Goal: Task Accomplishment & Management: Complete application form

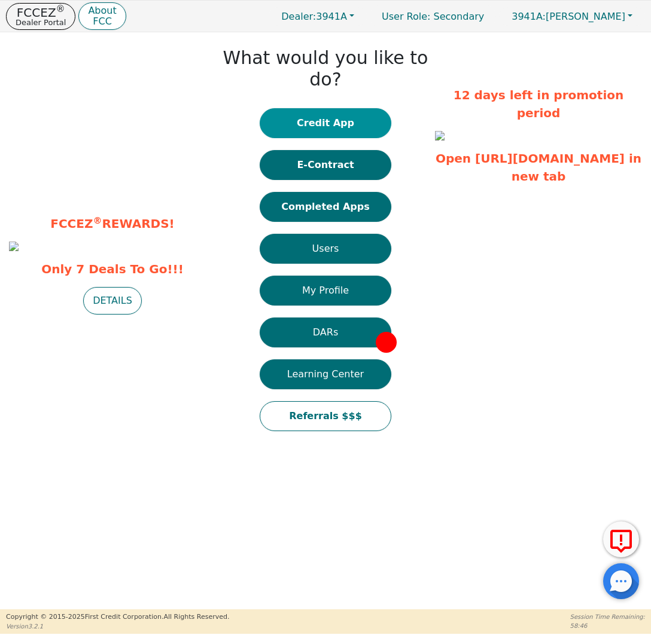
click at [352, 113] on button "Credit App" at bounding box center [326, 123] width 132 height 30
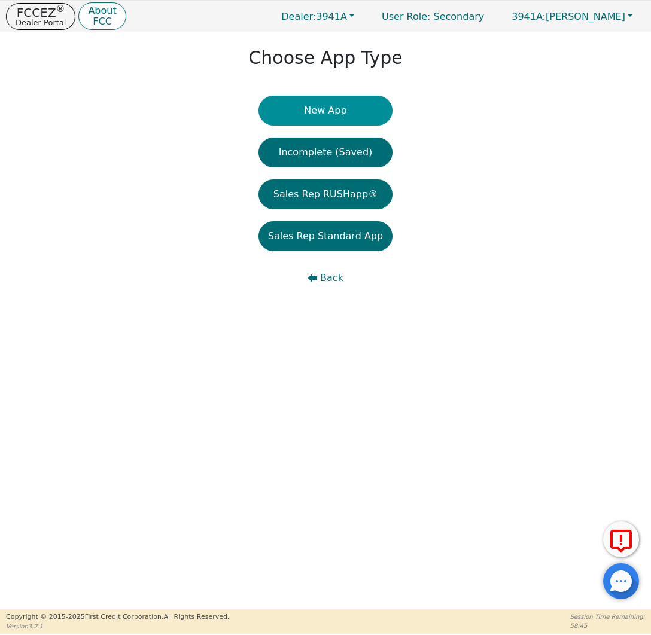
click at [355, 114] on button "New App" at bounding box center [325, 111] width 134 height 30
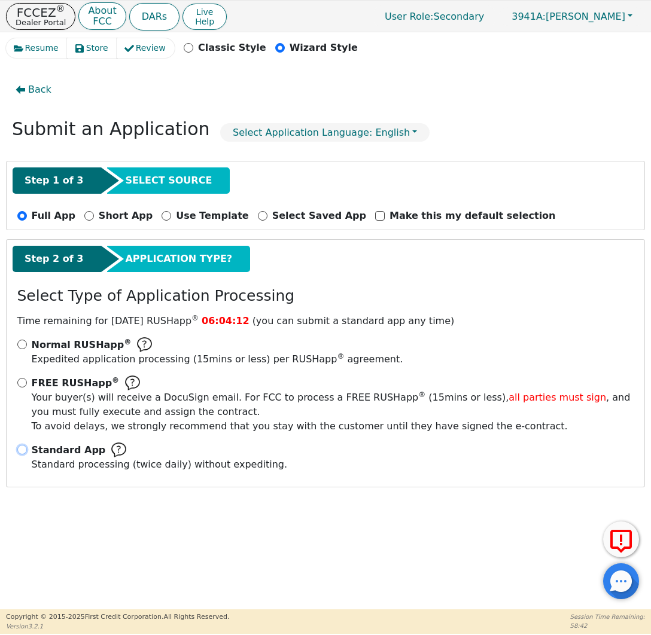
click at [20, 452] on input "Standard App Standard processing (twice daily) without expediting." at bounding box center [22, 450] width 10 height 10
radio input "true"
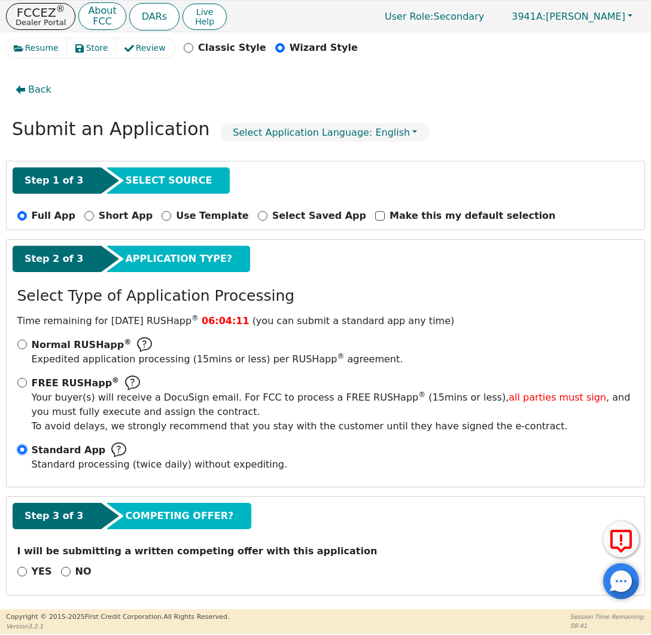
scroll to position [1, 0]
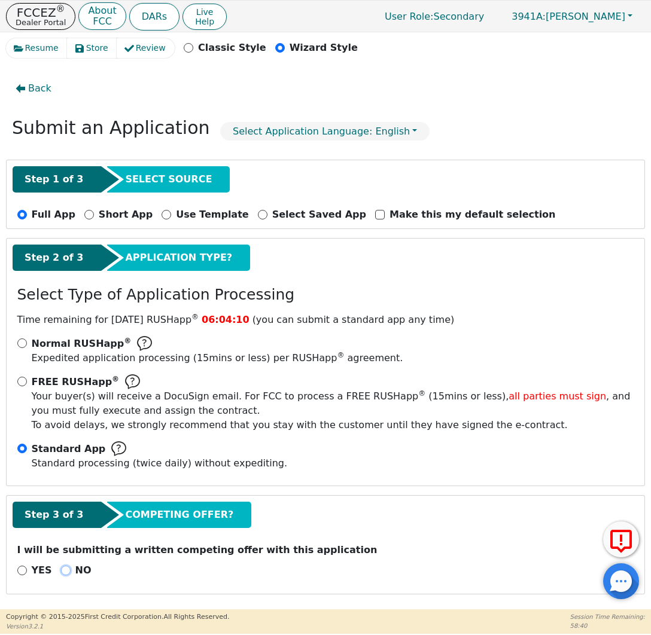
click at [63, 570] on input "NO" at bounding box center [66, 571] width 10 height 10
radio input "true"
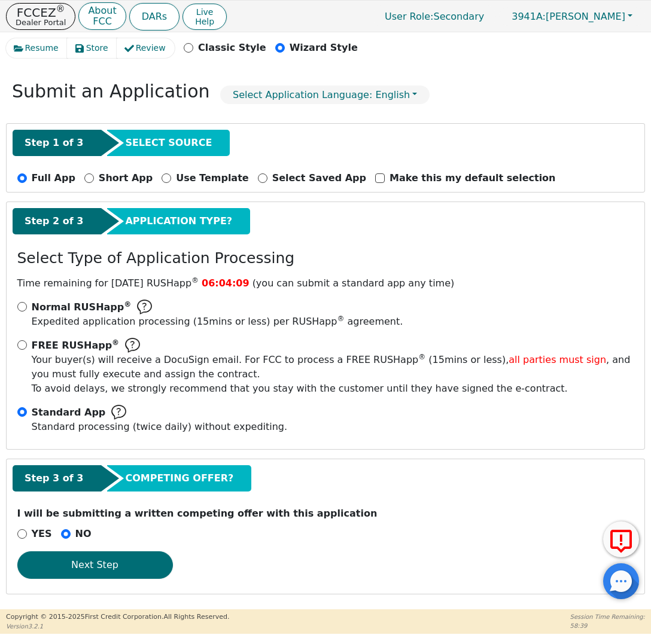
click at [115, 573] on button "Next Step" at bounding box center [95, 566] width 156 height 28
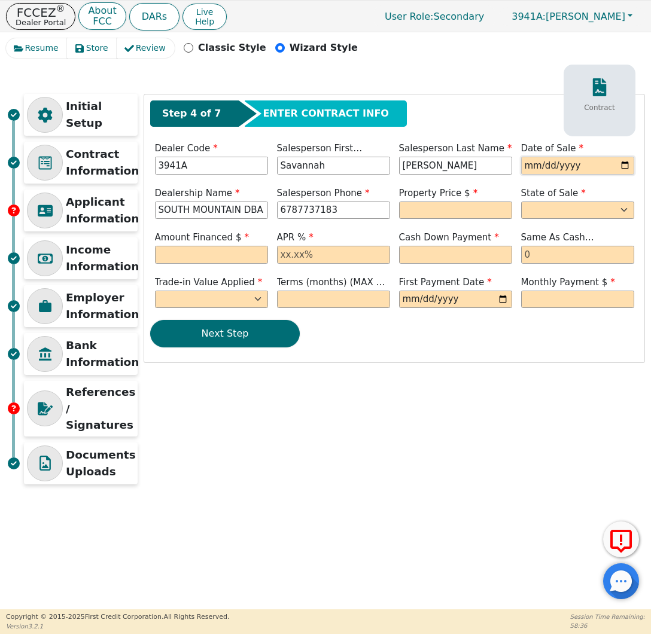
click at [549, 164] on input "date" at bounding box center [577, 166] width 113 height 18
click at [533, 168] on input "date" at bounding box center [577, 166] width 113 height 18
click at [624, 166] on input "date" at bounding box center [577, 166] width 113 height 18
type input "2025-08-20"
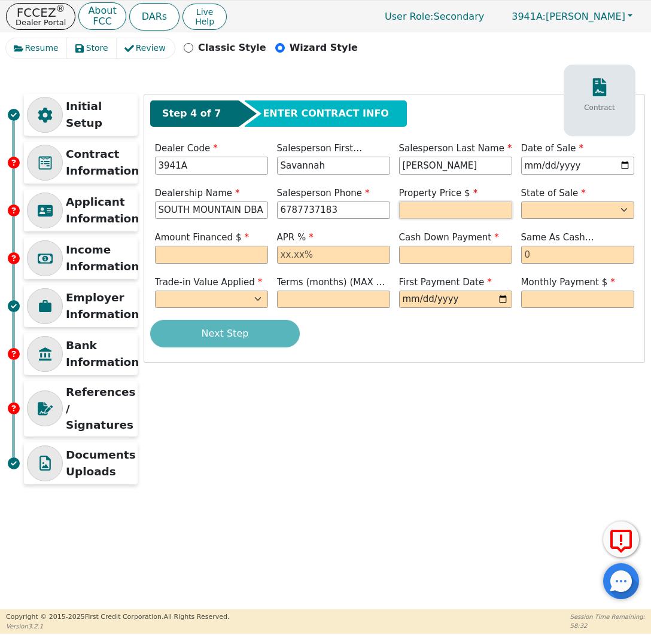
click at [429, 211] on input "text" at bounding box center [455, 211] width 113 height 18
type input "3775.00"
click at [564, 203] on select "AK AL AR AZ CA CO CT DC DE FL GA HI IA ID IL IN KS KY LA MA MD ME MI MN MO MS M…" at bounding box center [577, 211] width 113 height 18
select select "AZ"
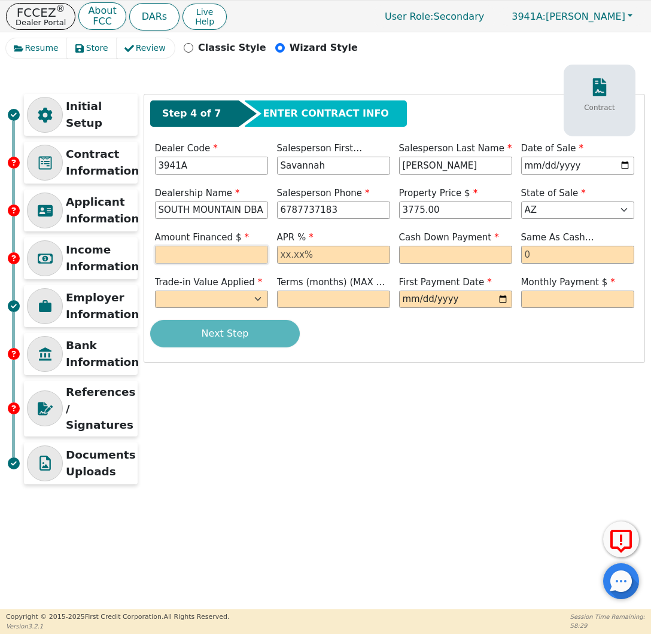
click at [215, 253] on input "text" at bounding box center [211, 255] width 113 height 18
type input "4099.65"
click at [325, 262] on input "text" at bounding box center [333, 255] width 113 height 18
type input "21.98"
click at [449, 255] on input "text" at bounding box center [455, 255] width 113 height 18
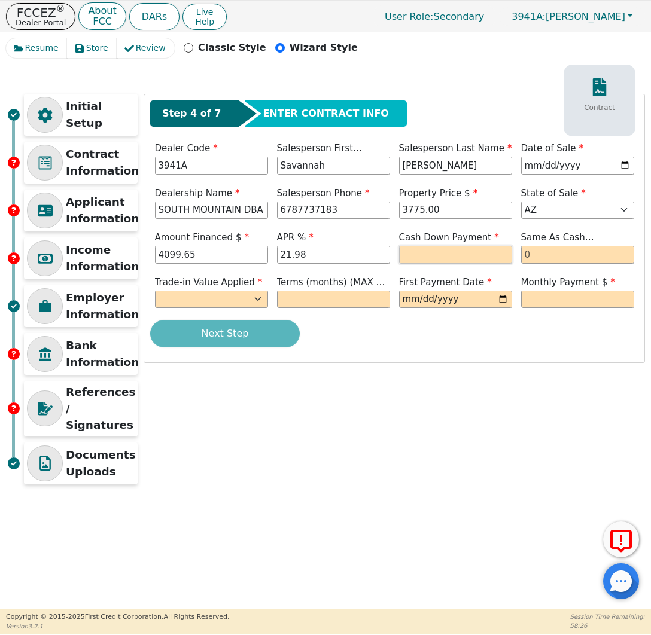
type input "0.00"
click at [550, 246] on input "text" at bounding box center [577, 255] width 113 height 18
type input "0"
click at [223, 301] on select "Yes No" at bounding box center [211, 300] width 113 height 18
select select "n"
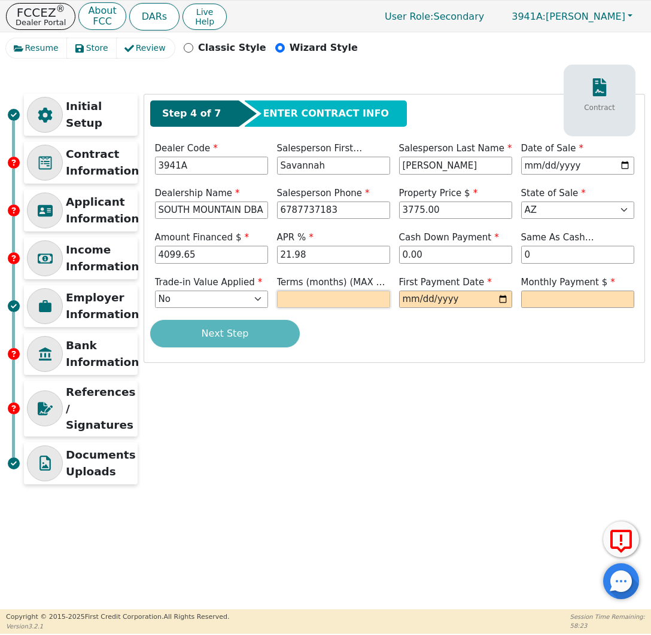
click at [369, 294] on input "text" at bounding box center [333, 300] width 113 height 18
type input "36"
click at [449, 306] on input "date" at bounding box center [455, 300] width 113 height 18
click at [498, 298] on input "date" at bounding box center [455, 300] width 113 height 18
type input "2025-09-20"
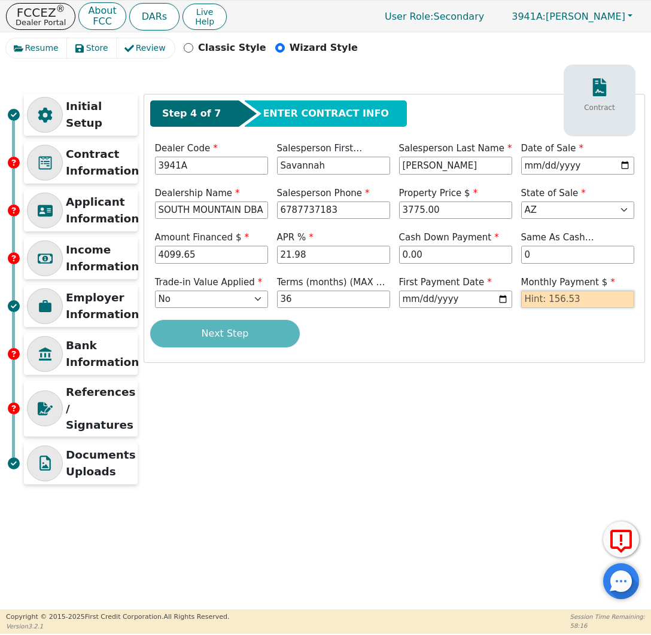
click at [562, 300] on input "text" at bounding box center [577, 300] width 113 height 18
type input "156.53"
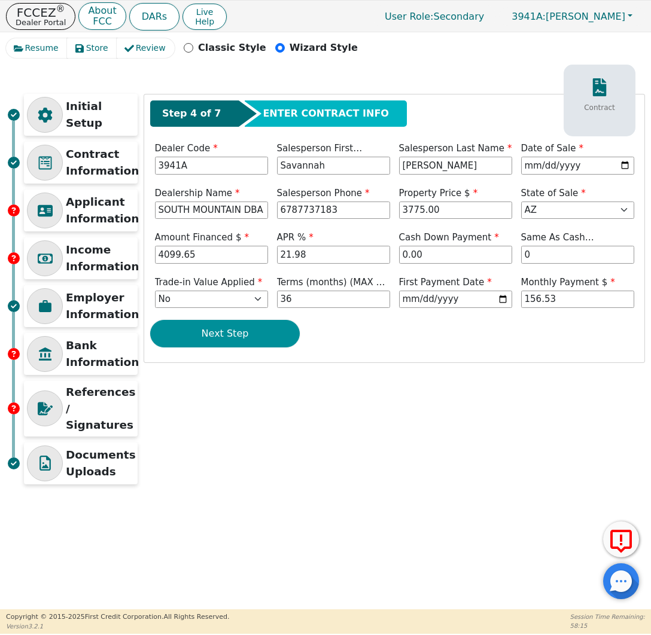
click at [257, 339] on button "Next Step" at bounding box center [225, 334] width 150 height 28
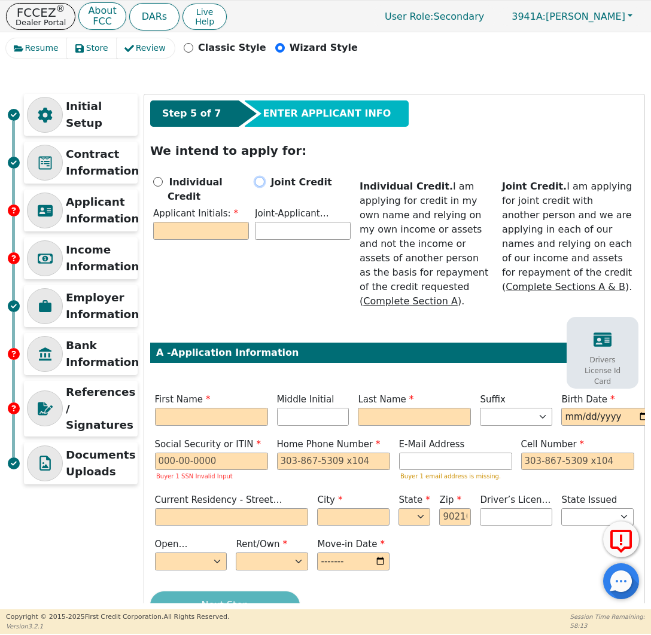
drag, startPoint x: 259, startPoint y: 180, endPoint x: 248, endPoint y: 185, distance: 12.3
click at [259, 180] on input "Joint Credit" at bounding box center [260, 182] width 10 height 10
radio input "true"
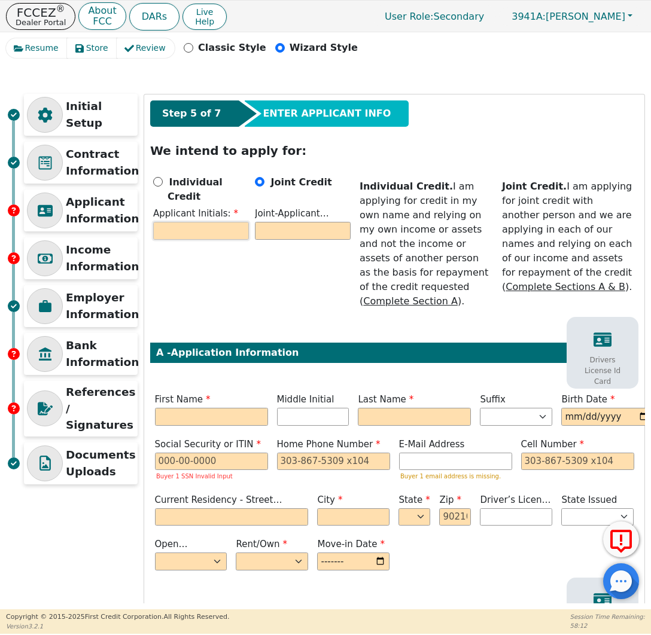
click at [201, 222] on input "text" at bounding box center [201, 231] width 96 height 18
type input "NN"
type input "PK"
click at [299, 296] on div "Individual Credit Applicant Initials: NN Joint Credit Joint-Applicant Initials:…" at bounding box center [251, 244] width 203 height 138
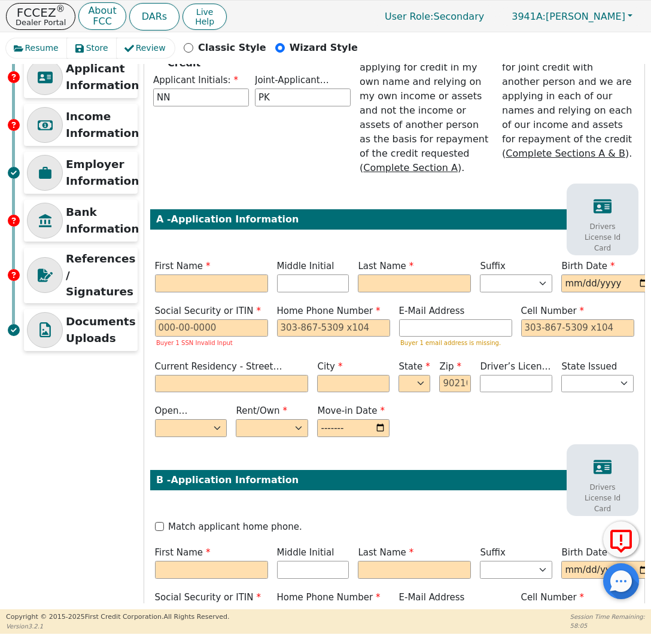
scroll to position [157, 0]
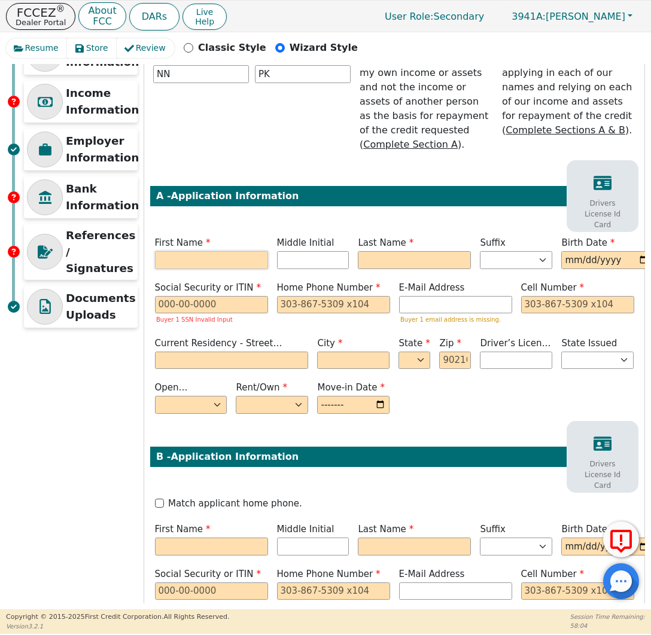
click at [199, 261] on input "text" at bounding box center [211, 260] width 113 height 18
type input "N"
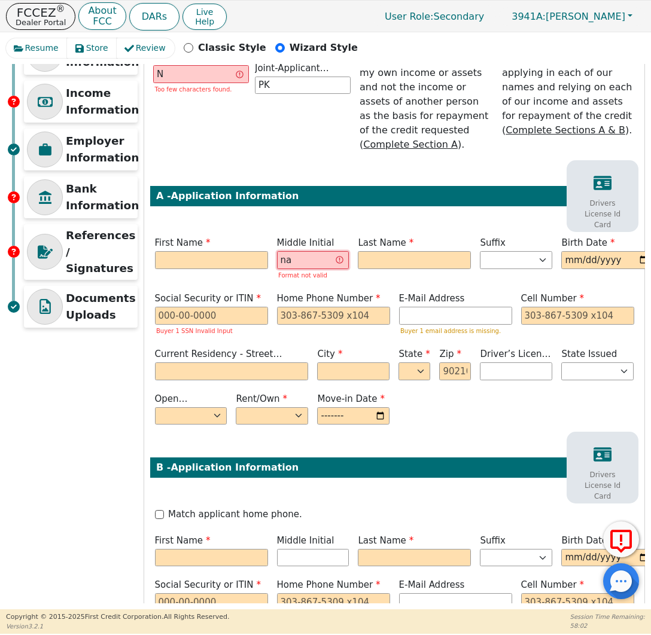
type input "n"
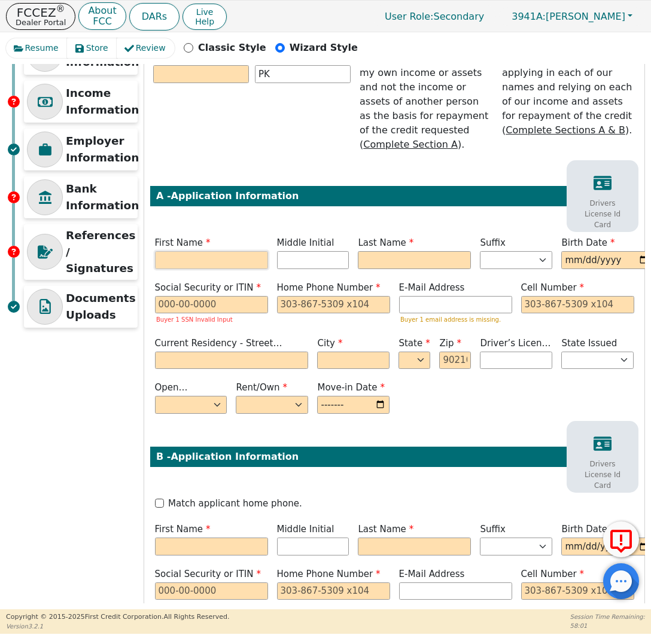
click at [174, 260] on input "text" at bounding box center [211, 260] width 113 height 18
type input "N"
type input "nathalie"
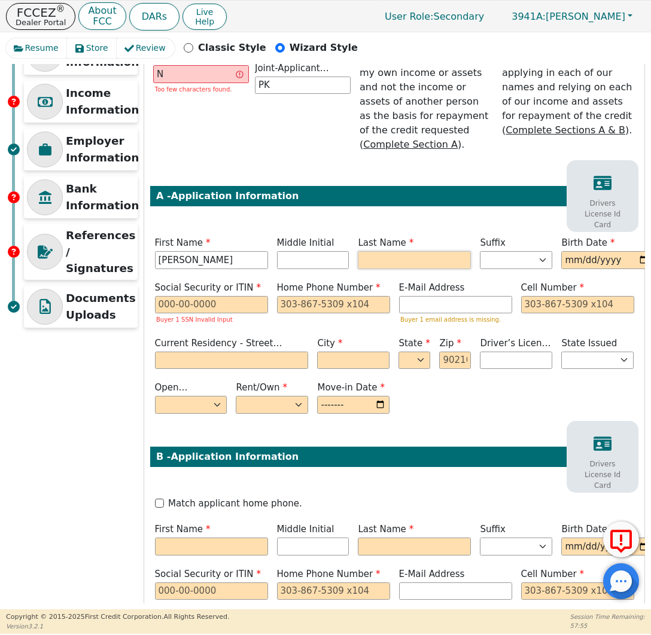
type input "NN"
type input "ntumba"
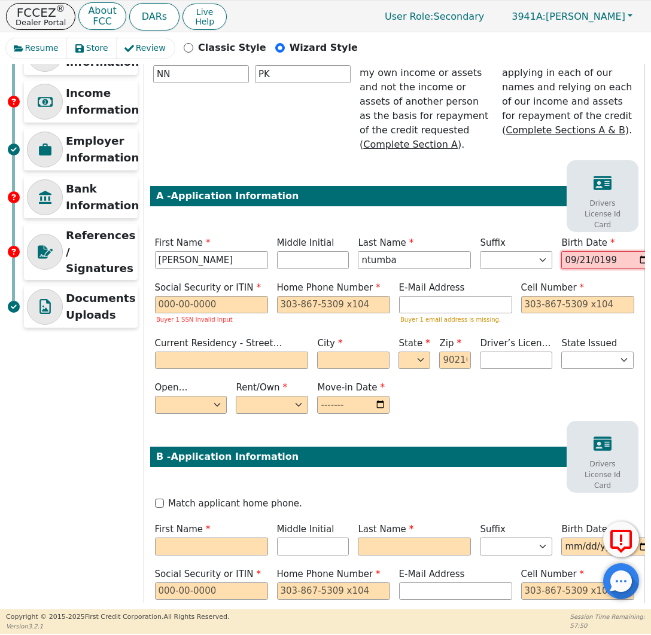
type input "1992-09-21"
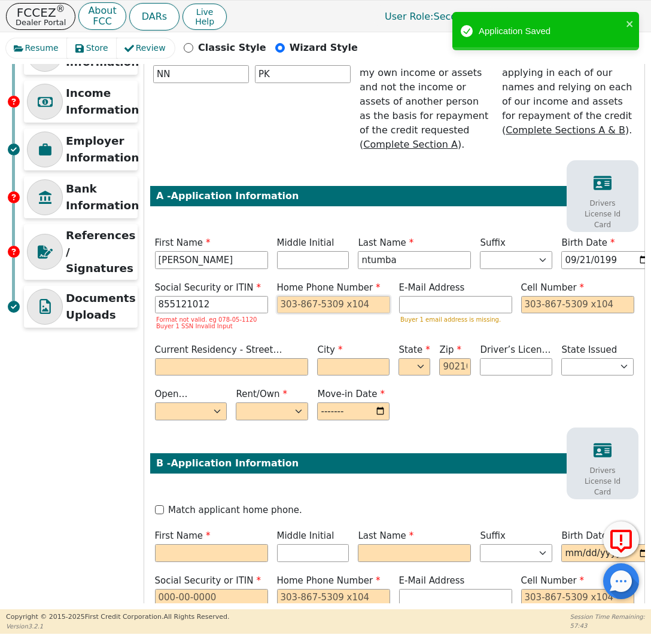
type input "***-**-1012"
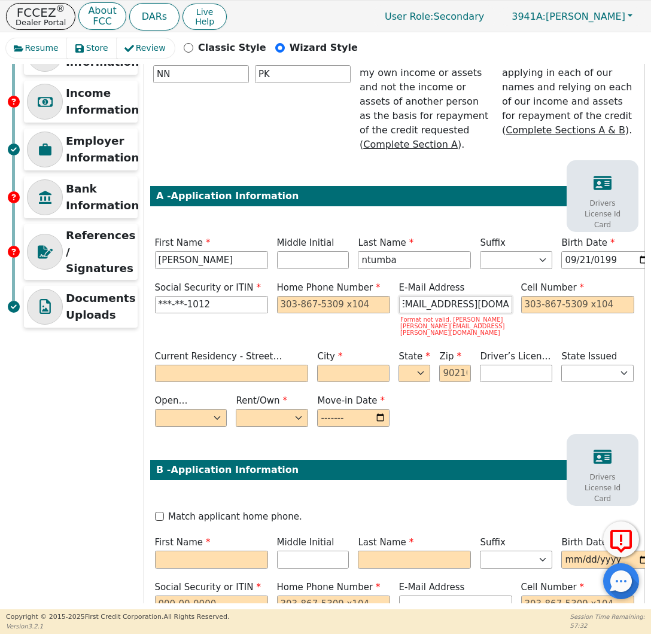
scroll to position [0, 19]
type input "nathalientumba55@gmail.com"
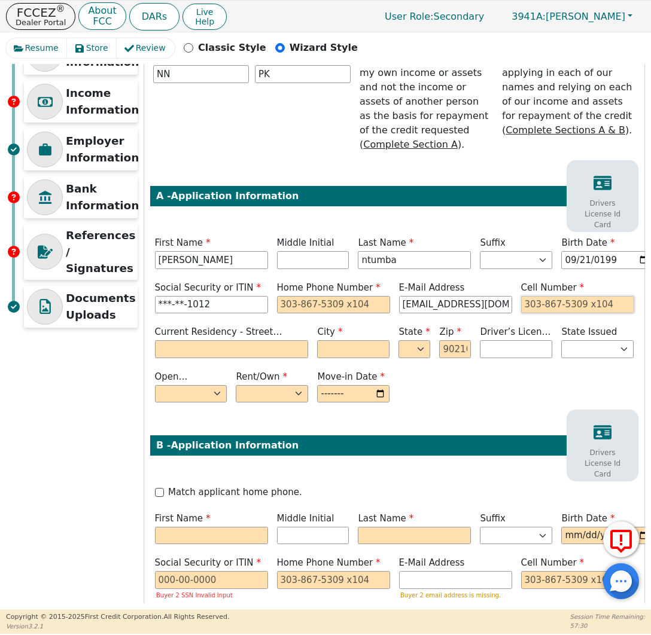
click at [539, 308] on input "tel" at bounding box center [577, 305] width 113 height 18
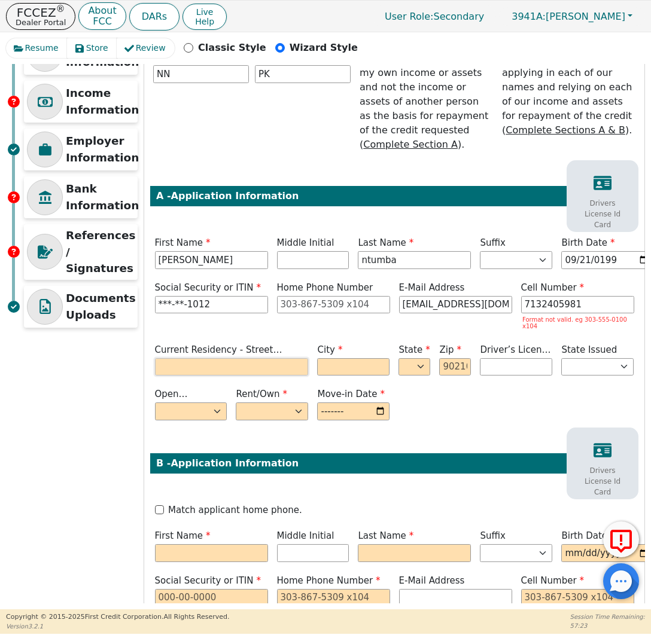
type input "713-240-5981"
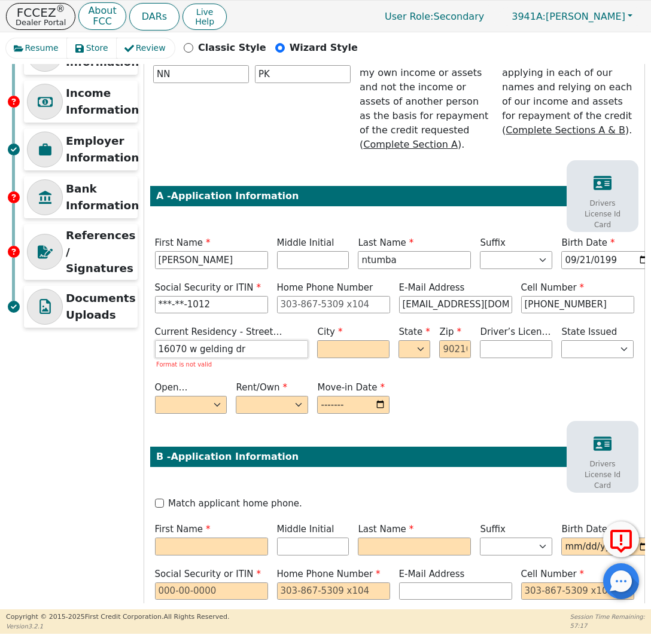
type input "16070 w gelding dr"
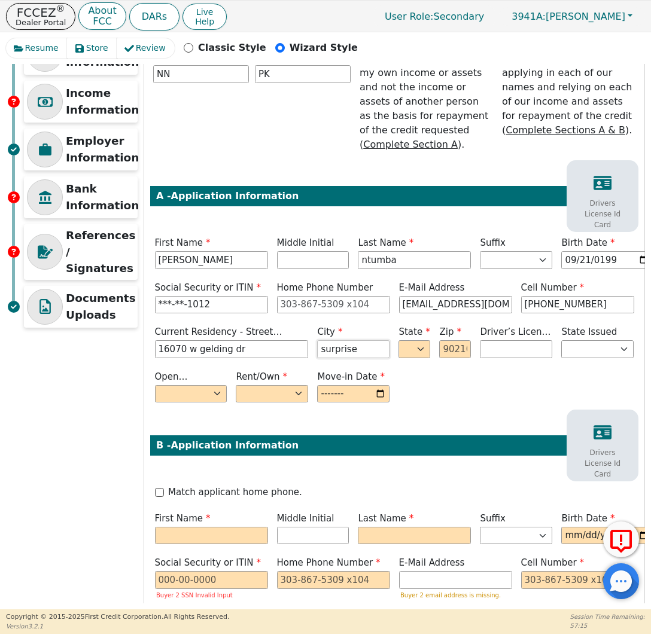
type input "surprise"
select select "AZ"
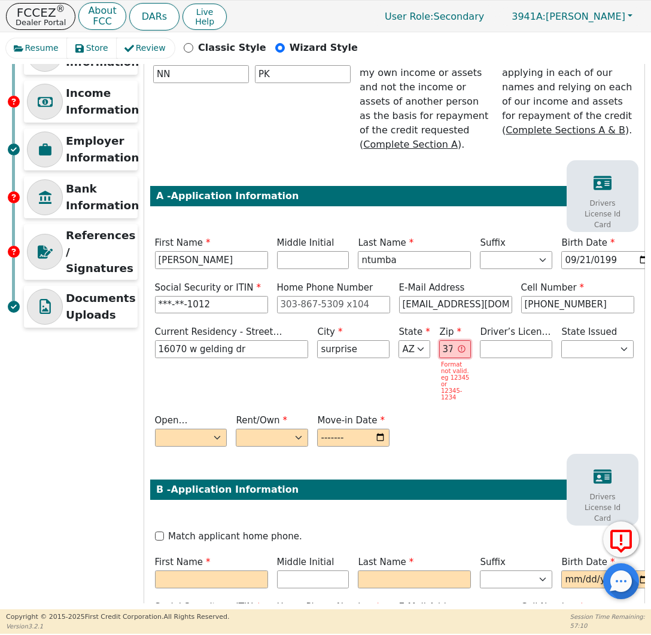
scroll to position [0, 2]
type input "85379"
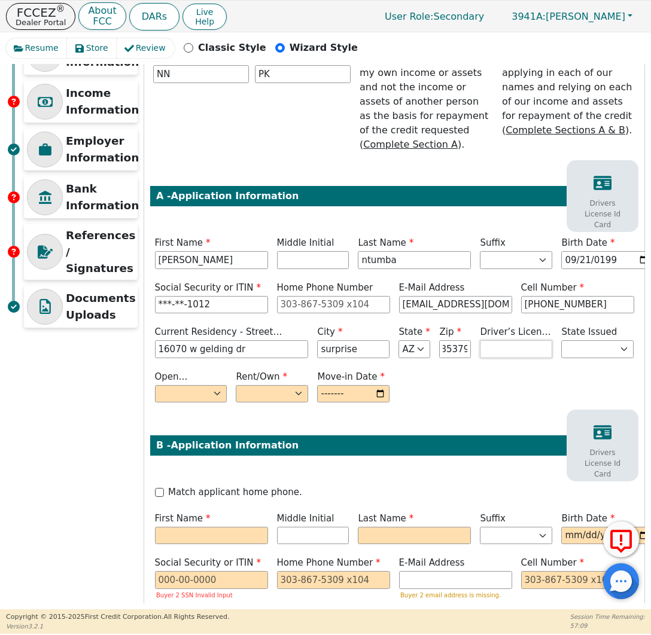
scroll to position [0, 0]
click at [180, 405] on div "Open Bankruptcy (Y/N) Yes No" at bounding box center [190, 388] width 81 height 36
click at [188, 397] on select "Yes No" at bounding box center [191, 394] width 72 height 18
select select "n"
click at [261, 392] on select "Rent Own" at bounding box center [272, 394] width 72 height 18
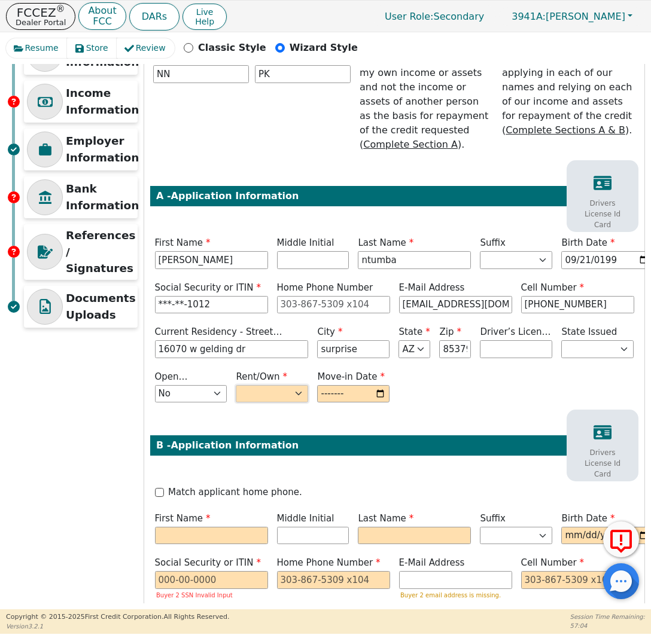
select select "Rent"
click at [341, 390] on input "month" at bounding box center [353, 394] width 72 height 18
type input "2022-08"
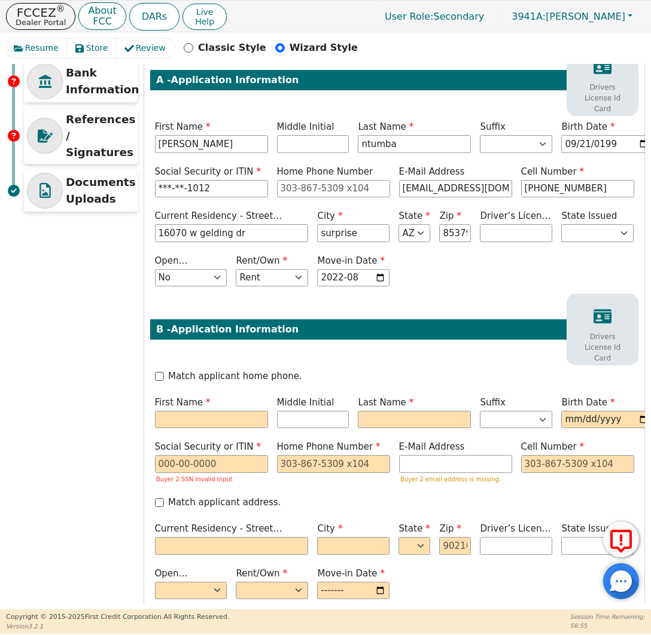
click at [399, 342] on div "Step 5 of 7 ENTER APPLICANT INFO We intend to apply for: Individual Credit Appl…" at bounding box center [394, 242] width 500 height 841
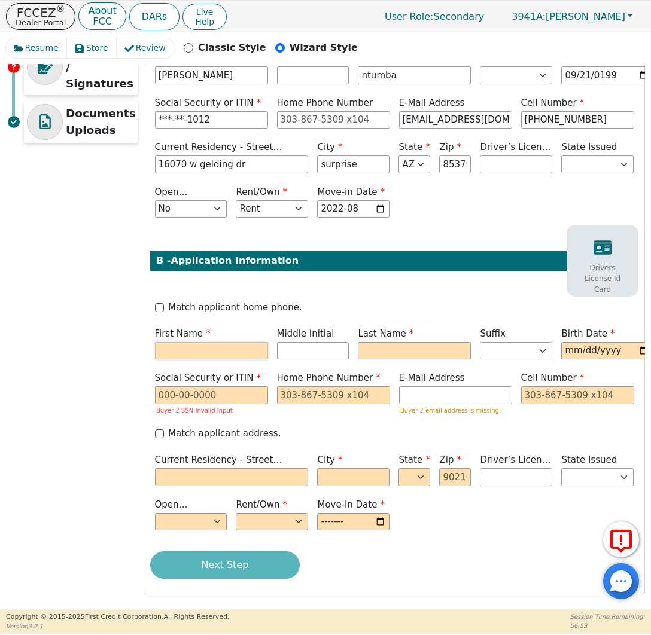
click at [204, 342] on input "text" at bounding box center [211, 351] width 113 height 18
type input "P"
type input "prince"
type input "PJ"
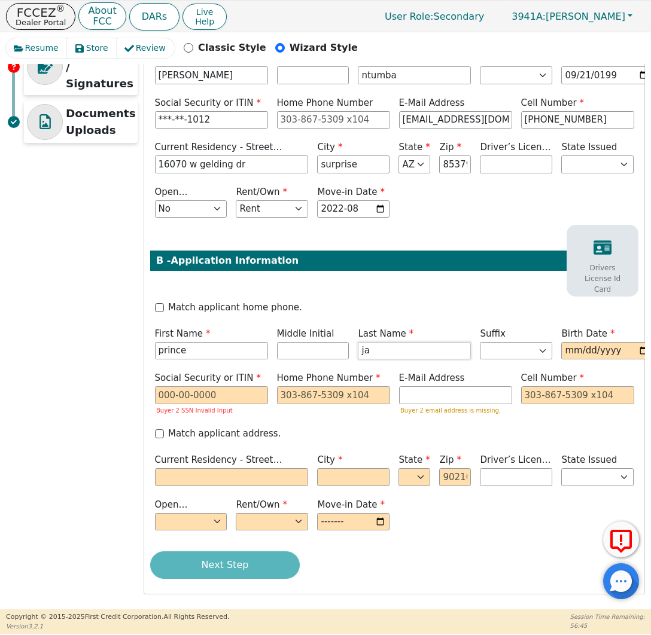
type input "j"
type input "P"
type input "PK"
type input "kamanga"
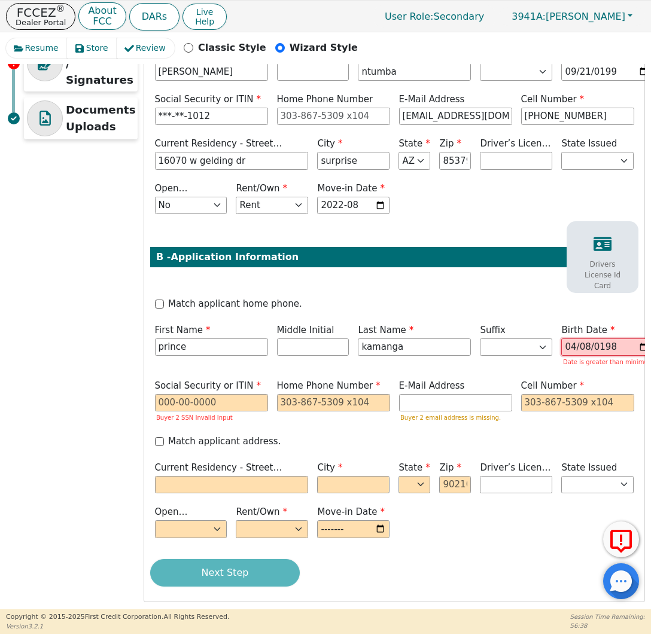
type input "1986-04-08"
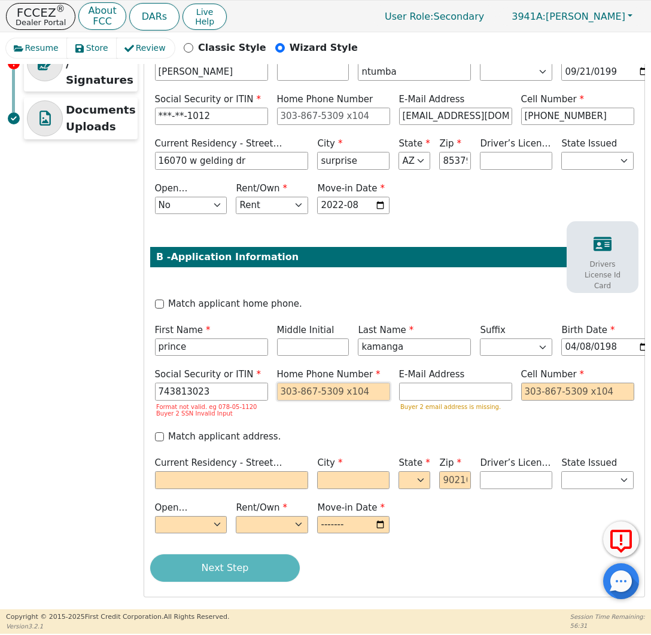
type input "***-**-3023"
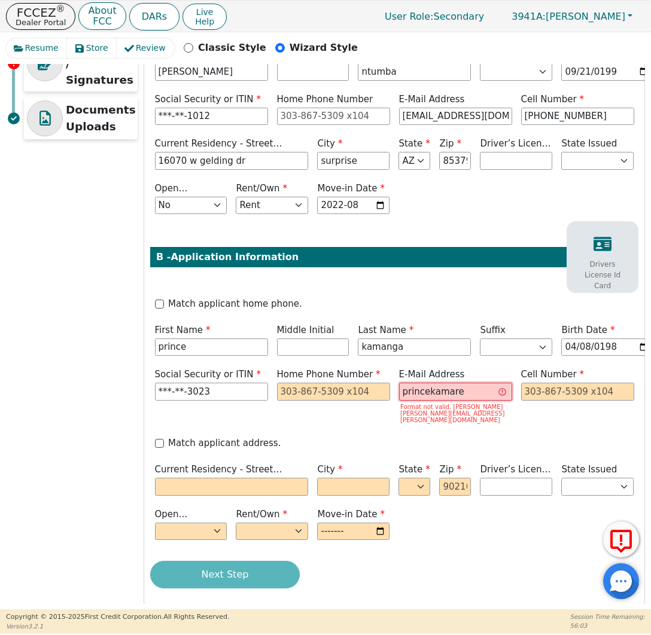
type input "princekamare"
click at [538, 394] on input "tel" at bounding box center [577, 392] width 113 height 18
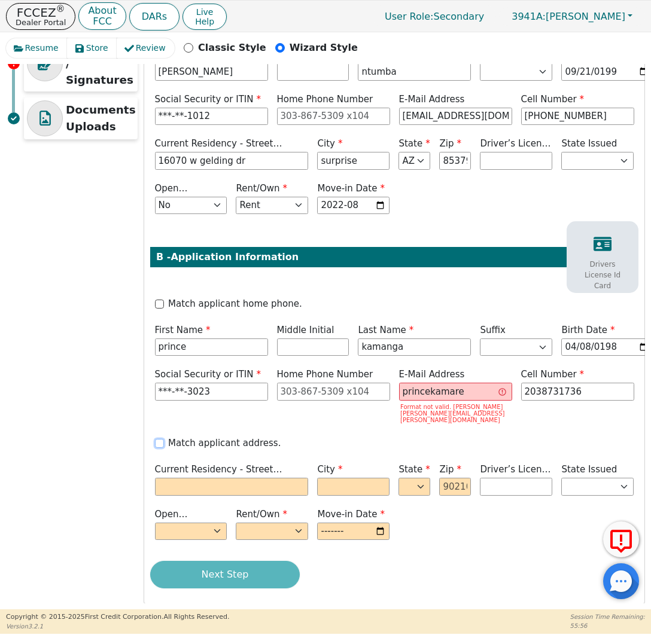
type input "203-873-1736"
click at [154, 437] on div "Match applicant address." at bounding box center [394, 445] width 488 height 17
click at [158, 439] on input "Match applicant address." at bounding box center [159, 443] width 9 height 9
checkbox input "true"
type input "16070 w gelding dr"
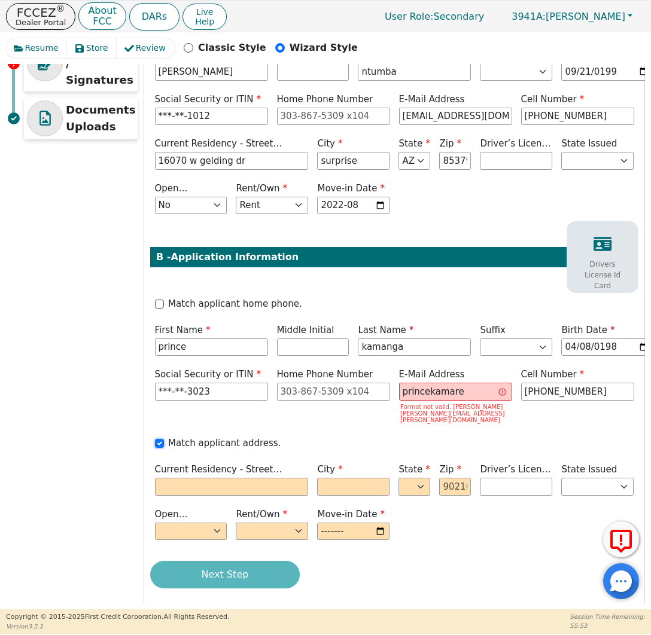
type input "surprise"
select select "AZ"
type input "85379"
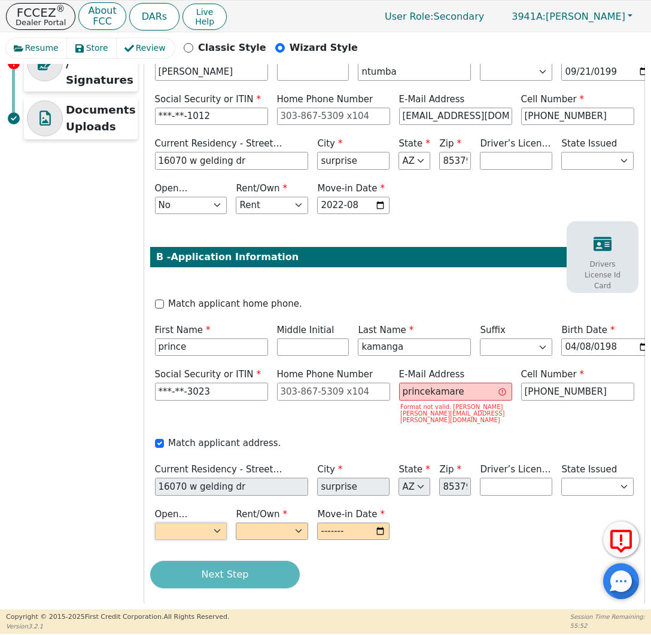
click at [178, 523] on select "Yes No" at bounding box center [191, 532] width 72 height 18
select select "n"
drag, startPoint x: 178, startPoint y: 517, endPoint x: 257, endPoint y: 528, distance: 79.7
click at [257, 528] on select "Rent Own" at bounding box center [272, 532] width 72 height 18
select select "Rent"
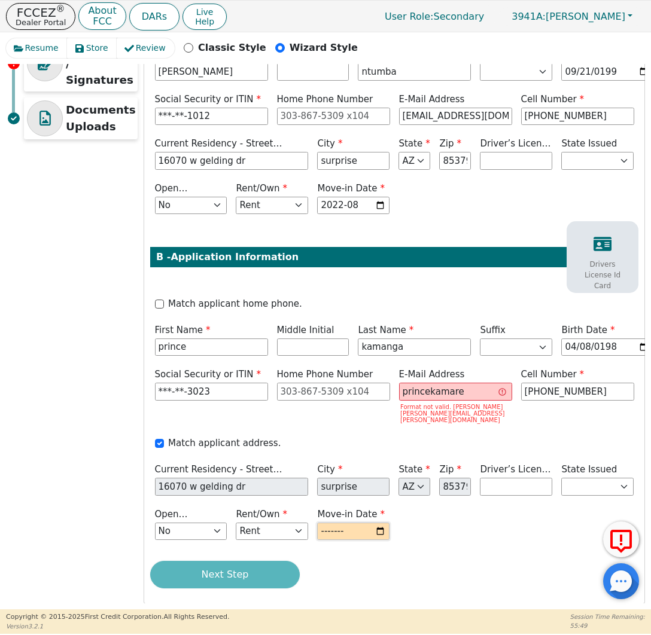
click at [351, 526] on input "month" at bounding box center [353, 532] width 72 height 18
click at [351, 533] on div "Move-in Date" at bounding box center [353, 526] width 81 height 36
click at [346, 525] on input "month" at bounding box center [353, 532] width 72 height 18
click at [341, 523] on input "month" at bounding box center [353, 532] width 72 height 18
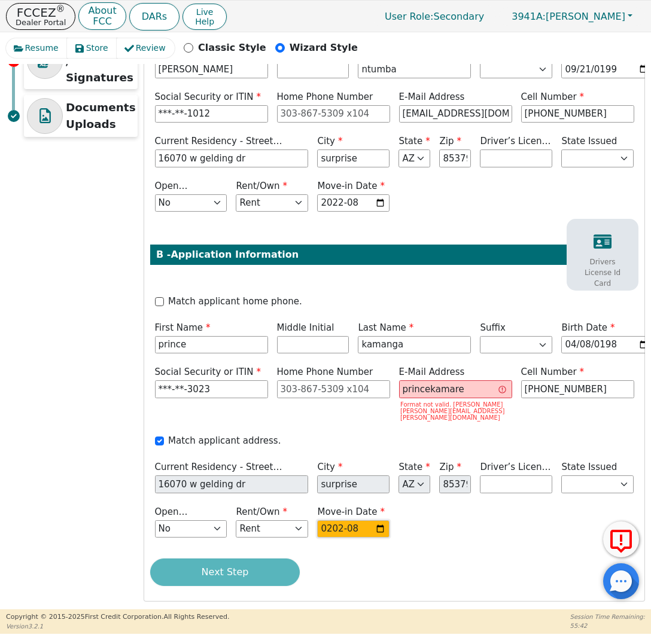
type input "2022-08"
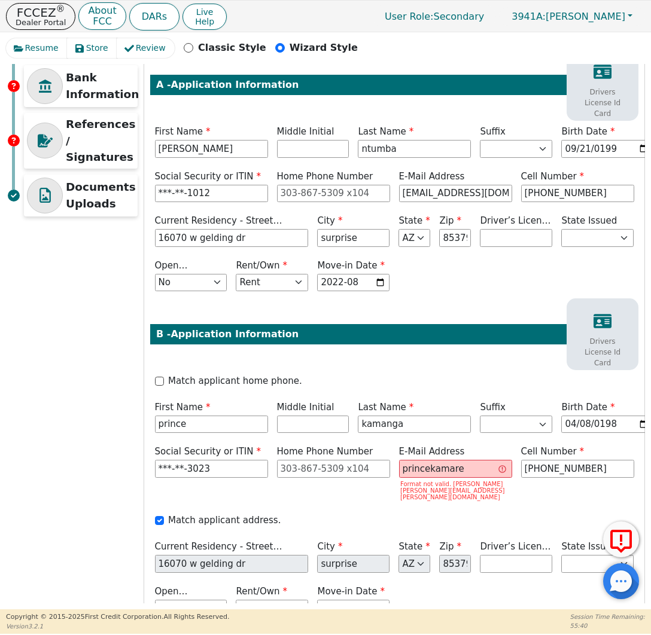
click at [494, 518] on div "Match applicant address." at bounding box center [394, 521] width 479 height 14
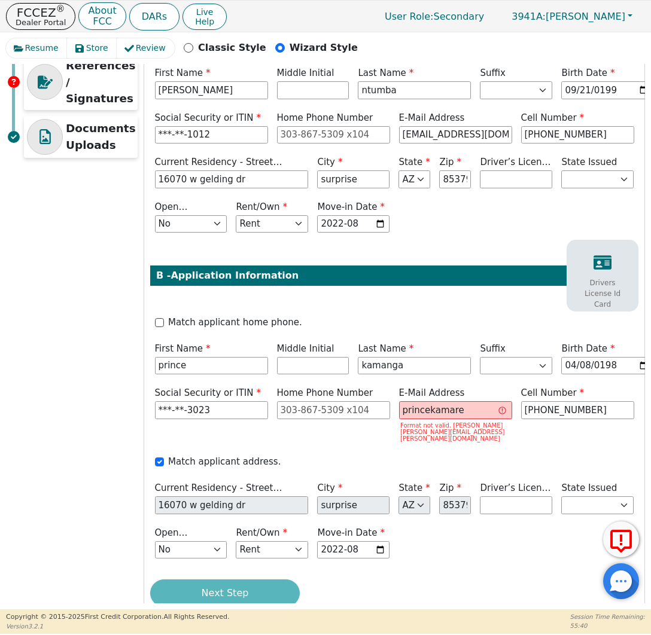
scroll to position [352, 0]
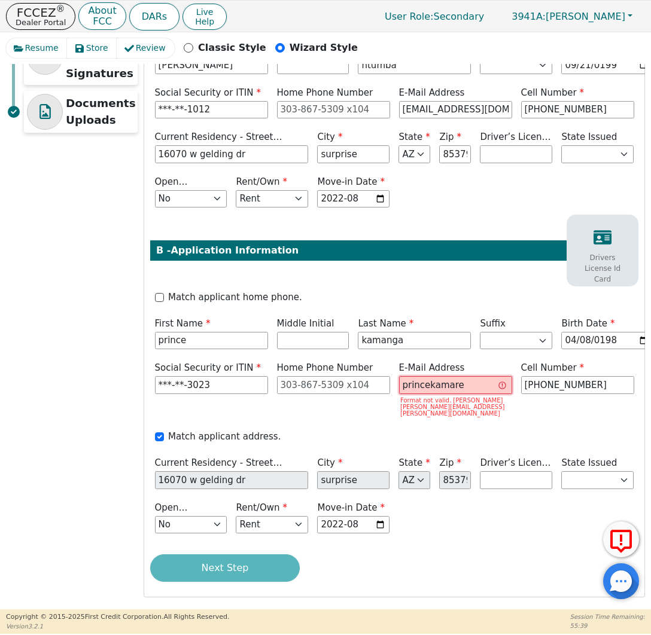
click at [476, 388] on input "princekamare" at bounding box center [455, 385] width 113 height 18
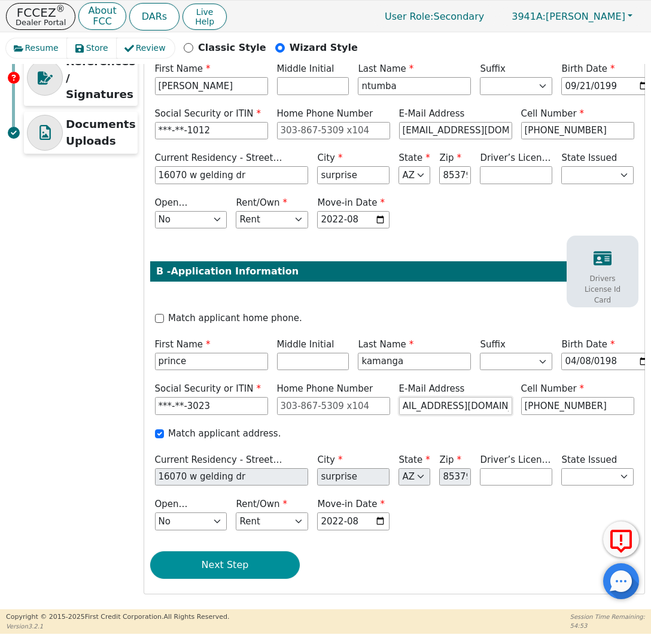
type input "princekamanga10@gmail.com"
click at [241, 563] on button "Next Step" at bounding box center [225, 566] width 150 height 28
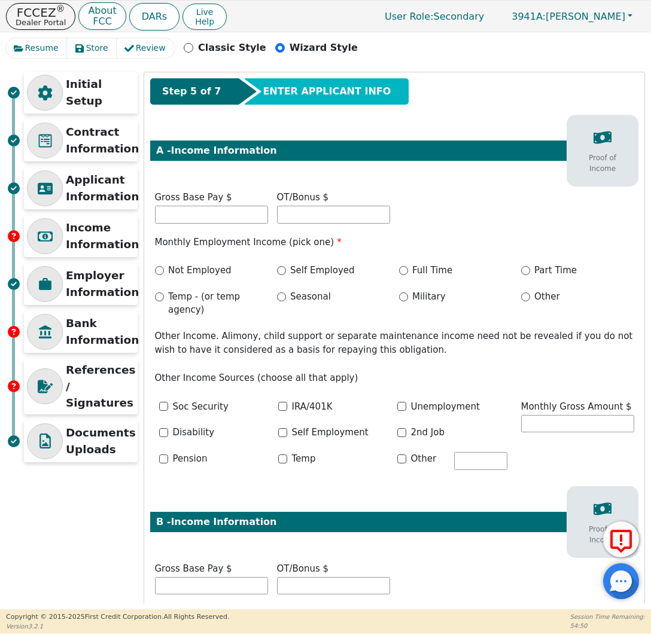
scroll to position [0, 0]
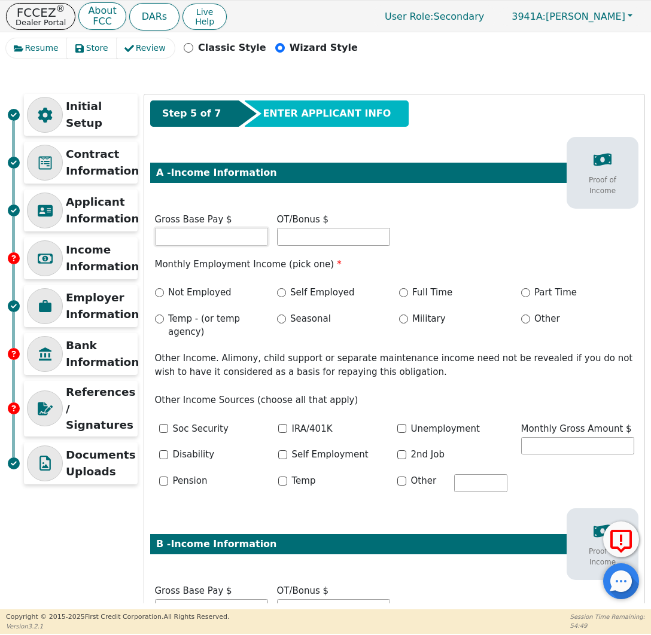
click at [235, 230] on input "text" at bounding box center [211, 237] width 113 height 18
type input "5000.00"
click at [399, 292] on input "Full Time" at bounding box center [403, 292] width 9 height 9
radio input "true"
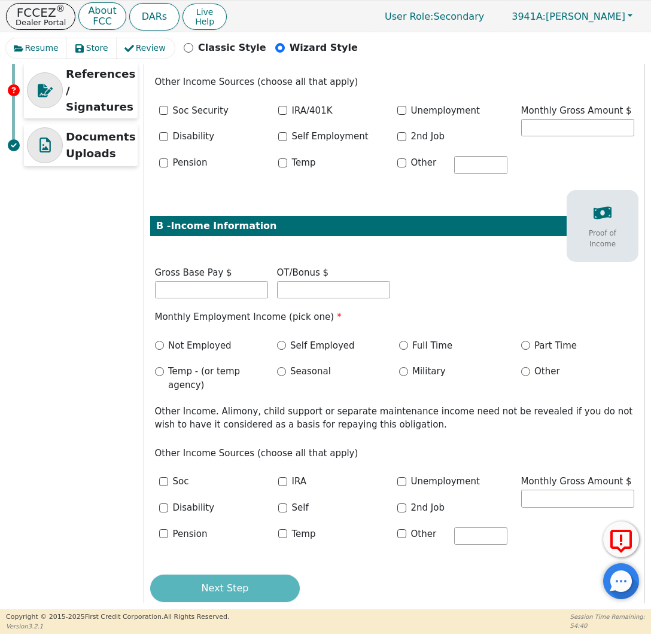
scroll to position [342, 0]
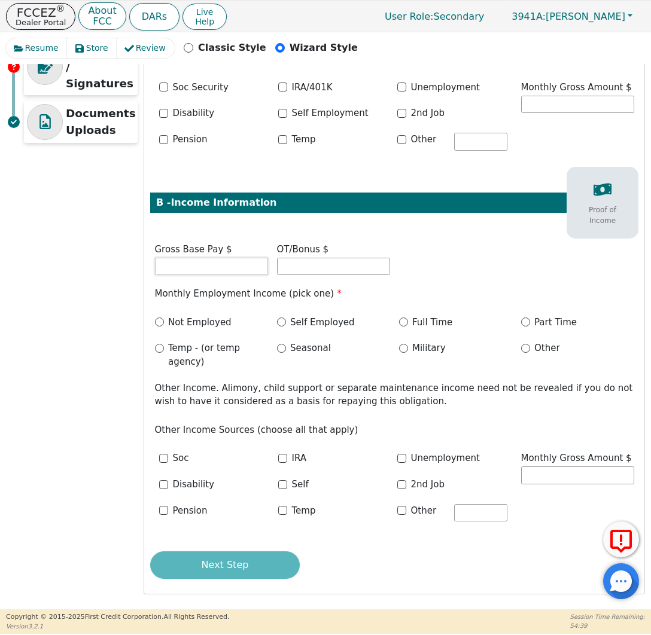
click at [239, 270] on input "text" at bounding box center [211, 267] width 113 height 18
type input "5400.00"
click at [401, 320] on input "Full Time" at bounding box center [403, 322] width 9 height 9
radio input "true"
click at [260, 572] on button "Next Step" at bounding box center [225, 566] width 150 height 28
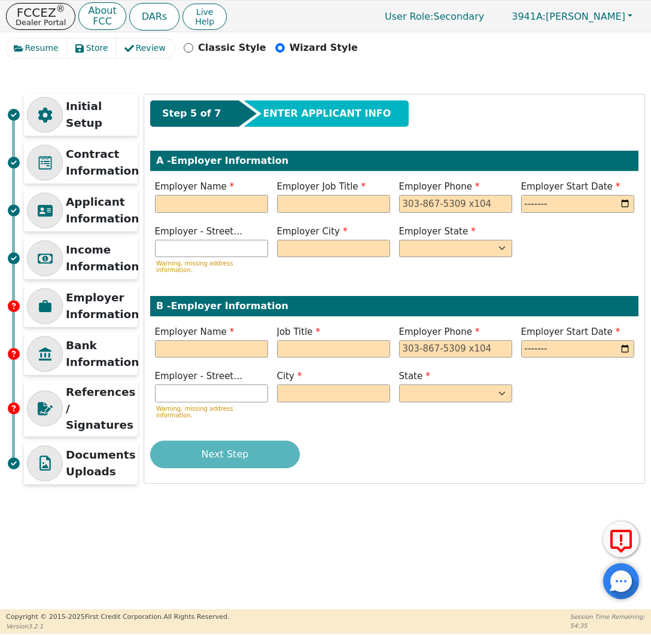
scroll to position [0, 0]
click at [219, 211] on input "text" at bounding box center [211, 204] width 113 height 18
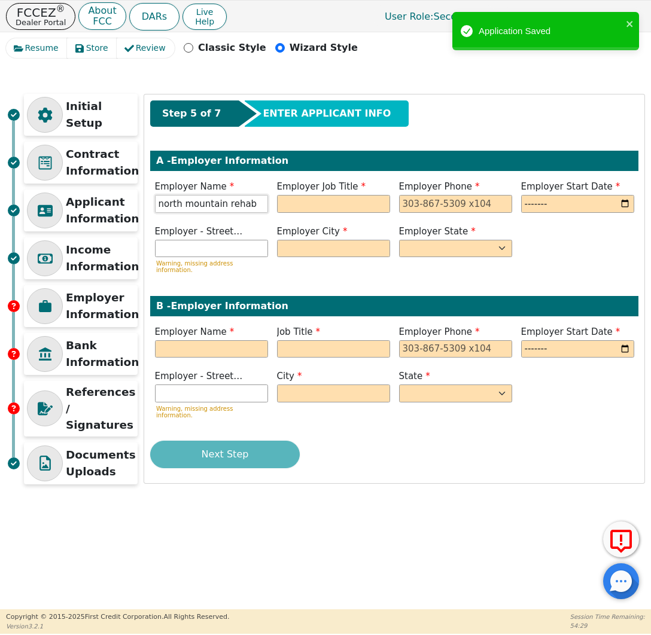
type input "north mountain rehab"
type input "cna"
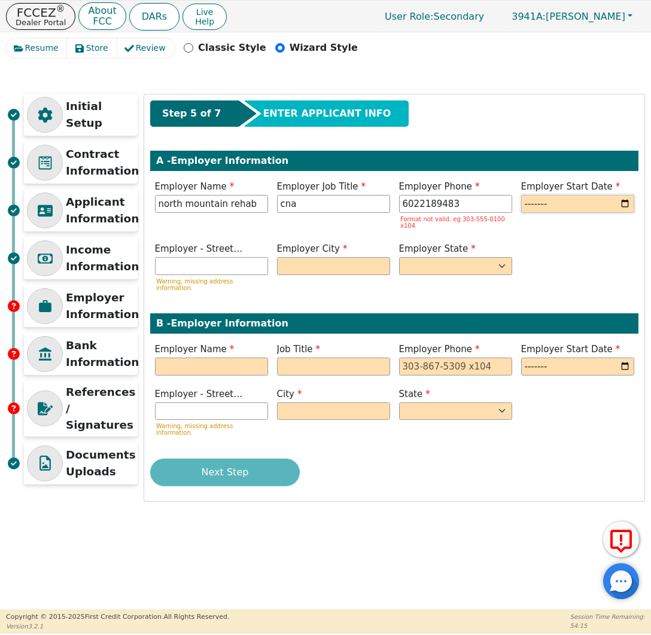
type input "602-218-9483"
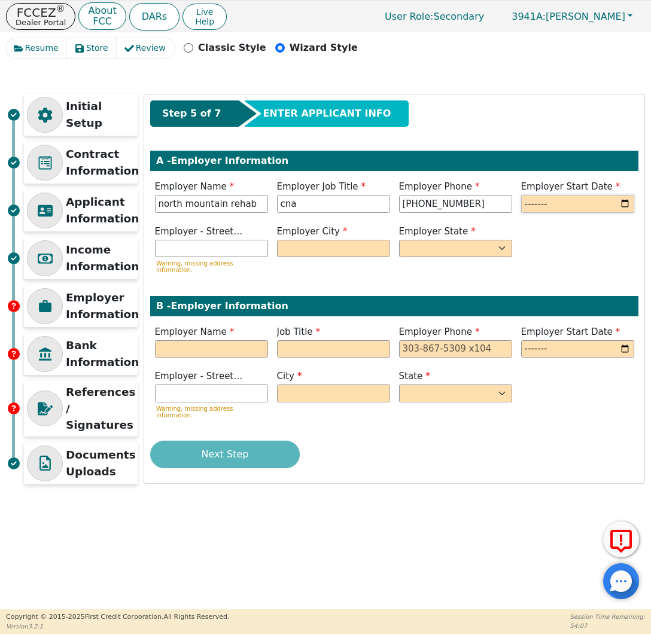
click at [625, 205] on input "month" at bounding box center [577, 204] width 113 height 18
click at [585, 207] on input "2025-08" at bounding box center [577, 204] width 113 height 18
click at [572, 202] on input "2025-08" at bounding box center [577, 204] width 113 height 18
type input "2022-08"
click at [258, 249] on input "text" at bounding box center [211, 249] width 113 height 18
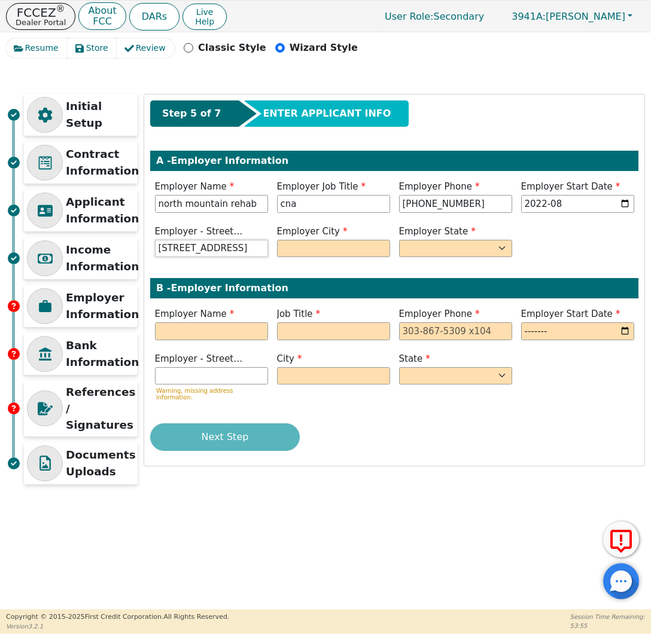
type input "9155 n 3rd st"
type input "phoenix"
click at [430, 250] on select "AK AL AR AZ CA CO CT DC DE FL GA HI IA ID IL IN KS KY LA MA MD ME MI MN MO MS M…" at bounding box center [455, 249] width 113 height 18
select select "AZ"
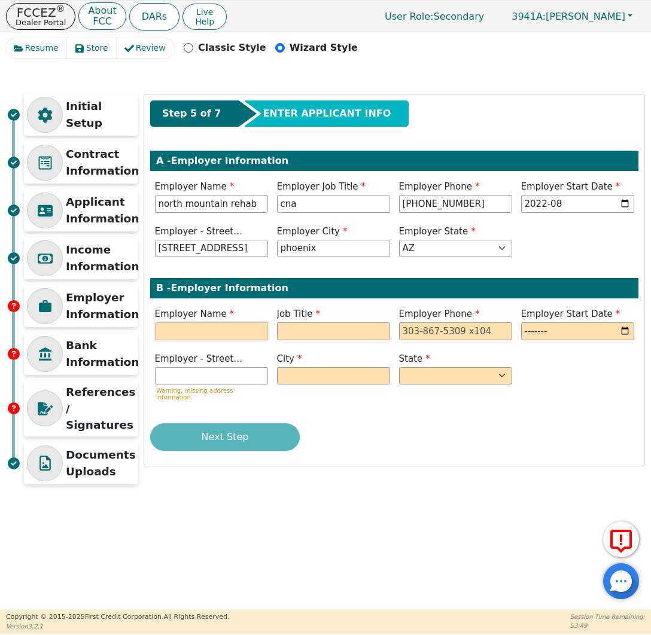
drag, startPoint x: 226, startPoint y: 327, endPoint x: 274, endPoint y: 309, distance: 51.3
click at [226, 327] on input "text" at bounding box center [211, 331] width 113 height 18
type input "amazon"
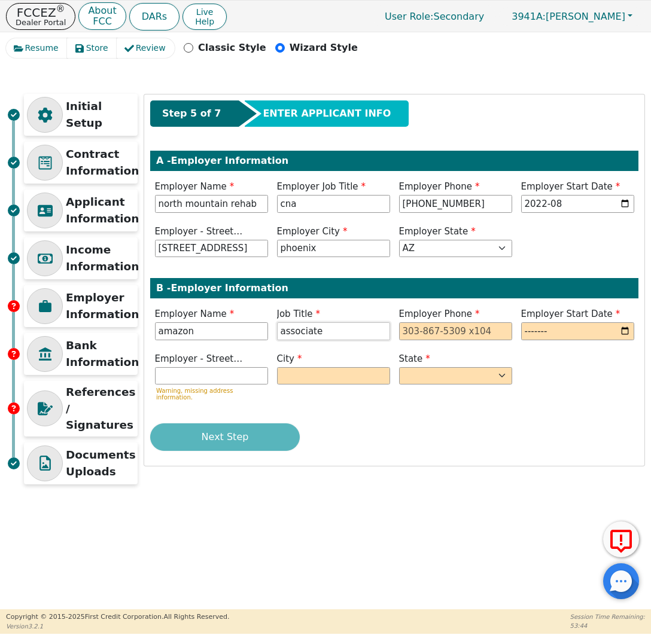
type input "associate"
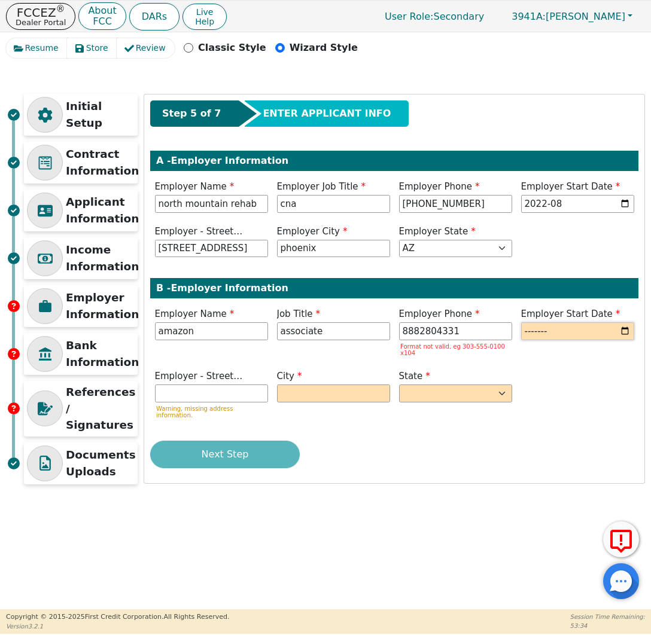
type input "888-280-4331"
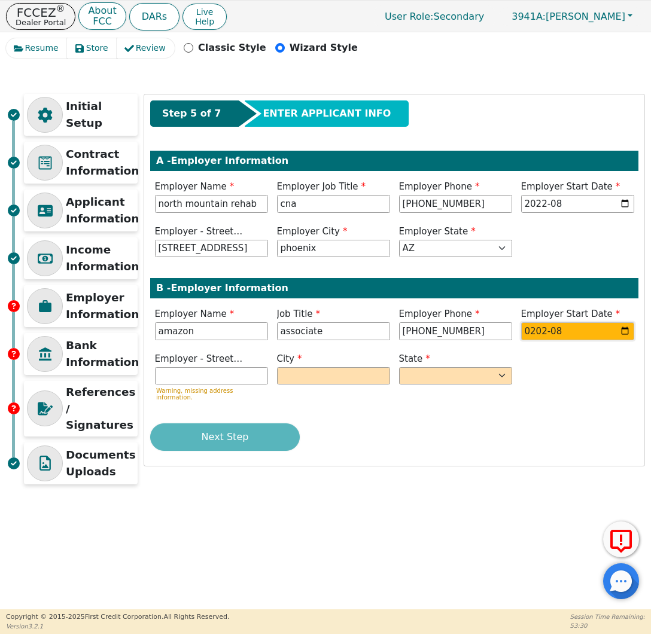
type input "2022-08"
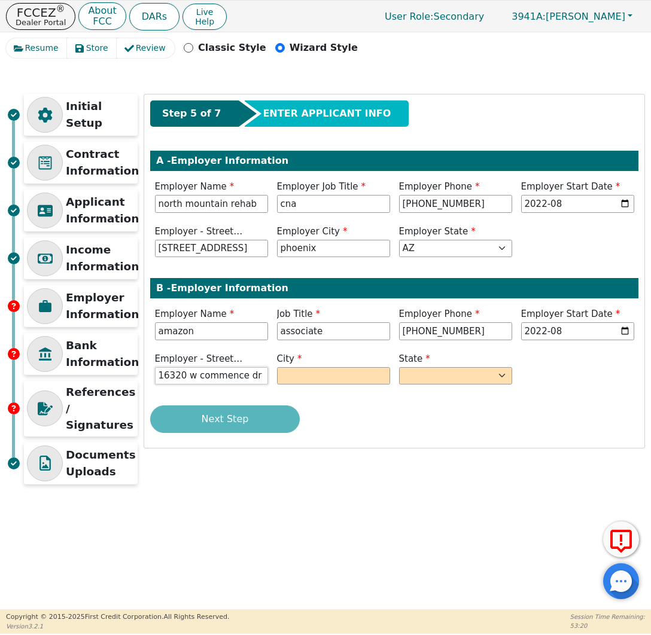
type input "16320 w commence dr"
type input "goodyear"
select select "AZ"
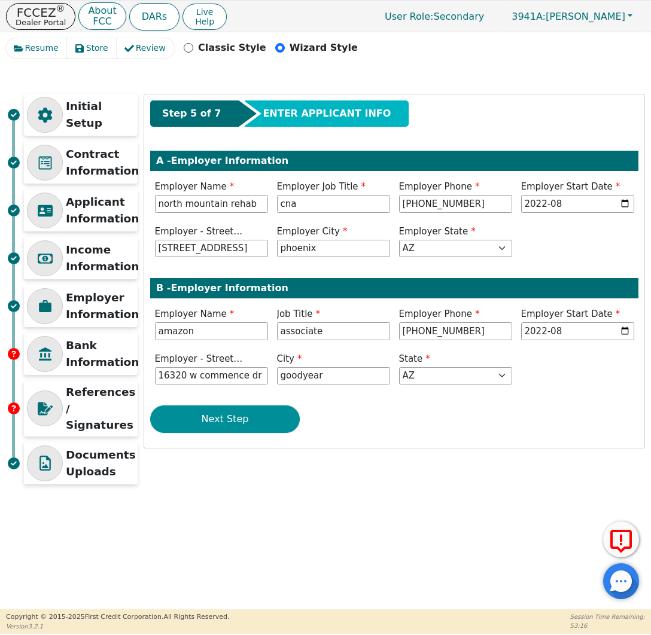
click at [264, 408] on button "Next Step" at bounding box center [225, 420] width 150 height 28
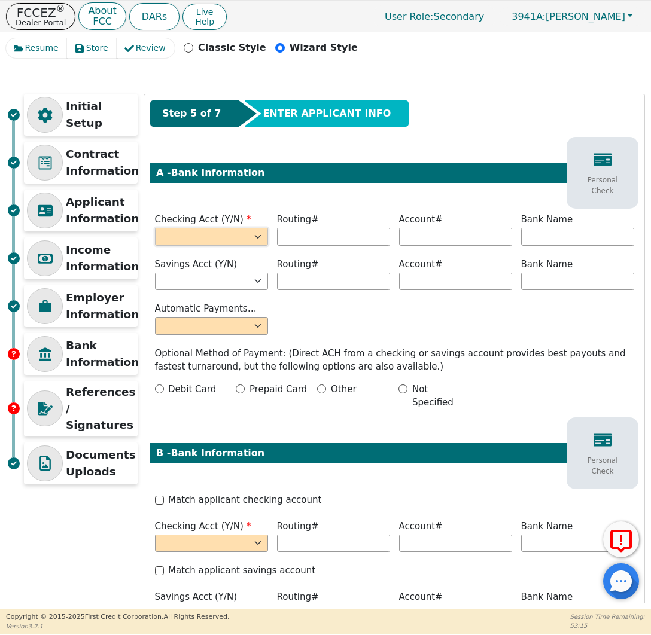
click at [196, 235] on select "Yes No" at bounding box center [211, 237] width 113 height 18
select select "y"
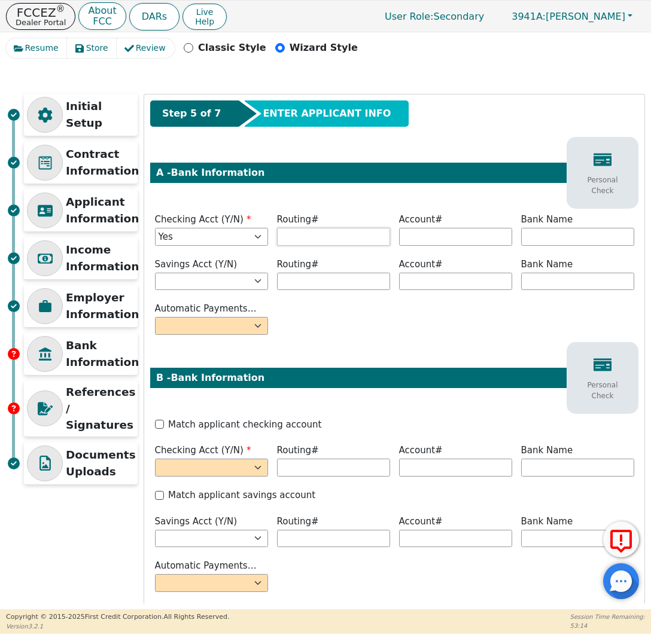
click at [304, 234] on input "text" at bounding box center [333, 237] width 113 height 18
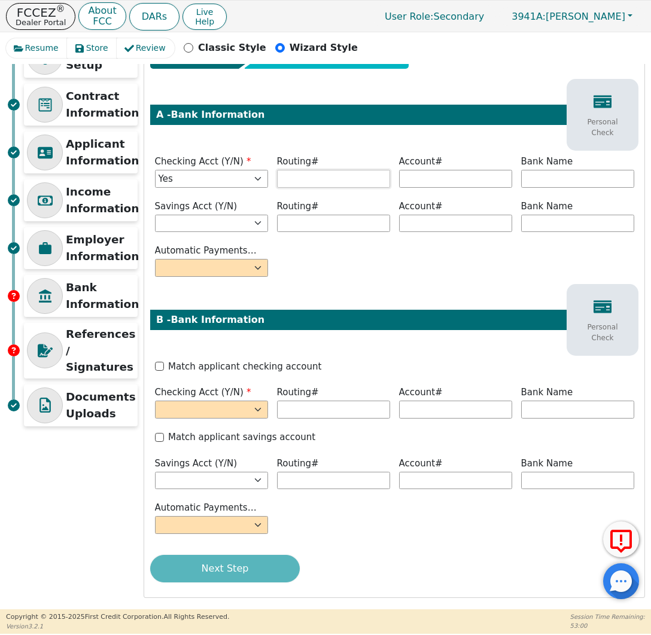
scroll to position [62, 0]
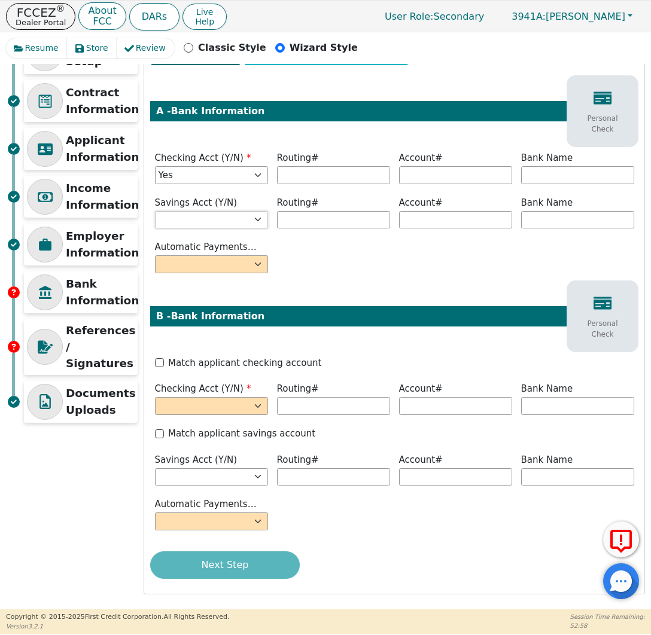
click at [238, 224] on select "Yes No" at bounding box center [211, 220] width 113 height 18
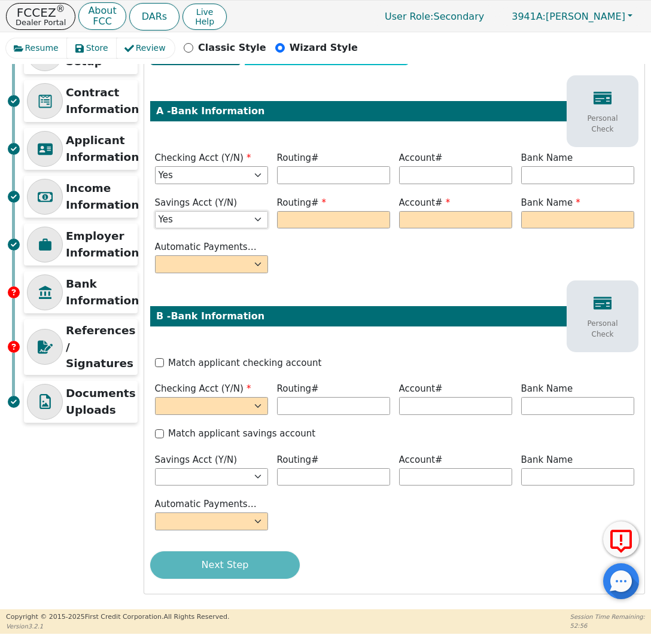
click at [228, 219] on select "Yes No" at bounding box center [211, 220] width 113 height 18
select select "n"
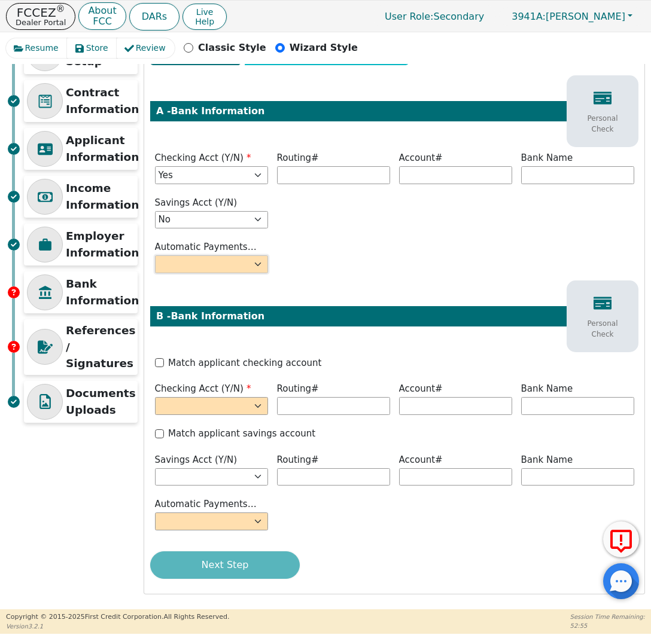
click at [211, 267] on select "Yes No" at bounding box center [211, 264] width 113 height 18
select select "y"
click at [161, 366] on input "Match applicant checking account" at bounding box center [159, 362] width 9 height 9
checkbox input "true"
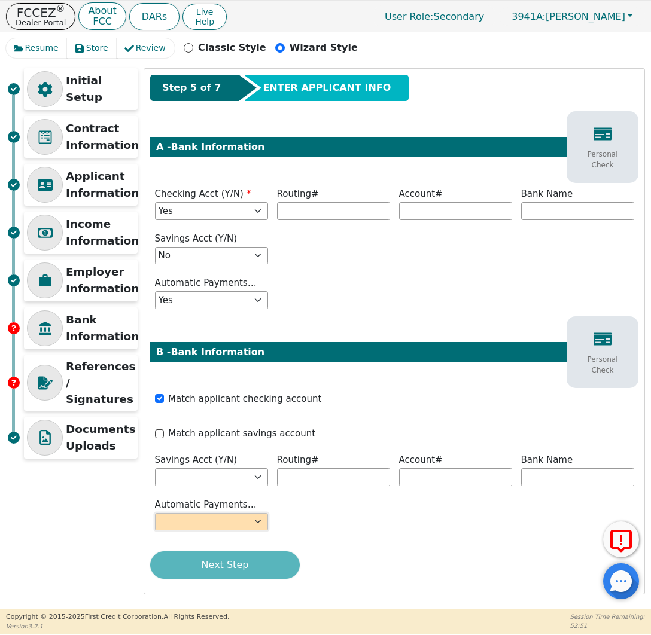
click at [209, 521] on select "Yes No" at bounding box center [211, 522] width 113 height 18
select select "y"
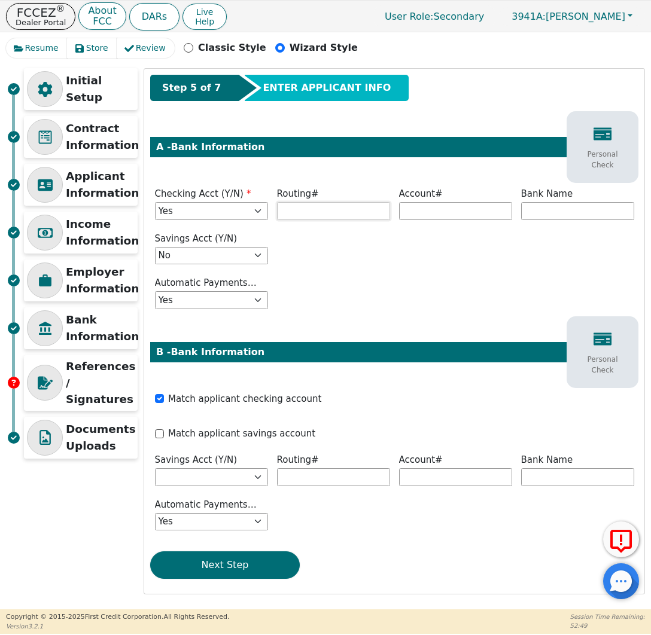
click at [323, 213] on input "text" at bounding box center [333, 211] width 113 height 18
click at [162, 433] on input "Match applicant savings account" at bounding box center [159, 434] width 9 height 9
checkbox input "true"
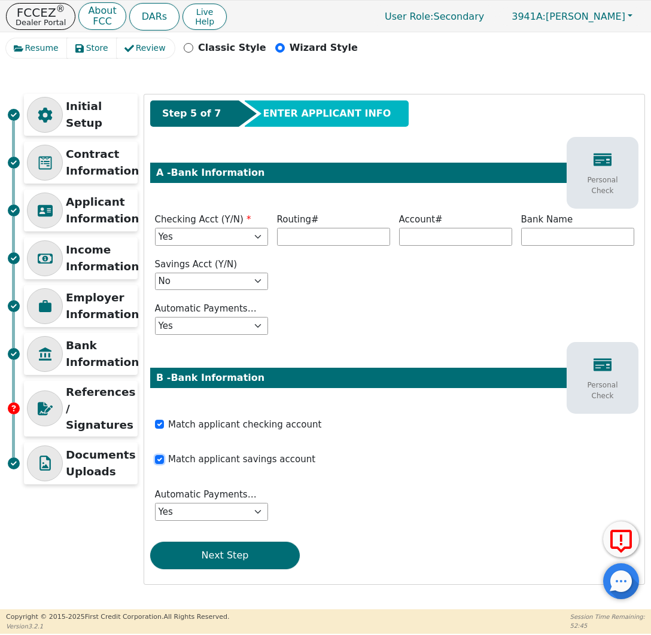
scroll to position [0, 0]
click at [328, 237] on input "text" at bounding box center [333, 237] width 113 height 18
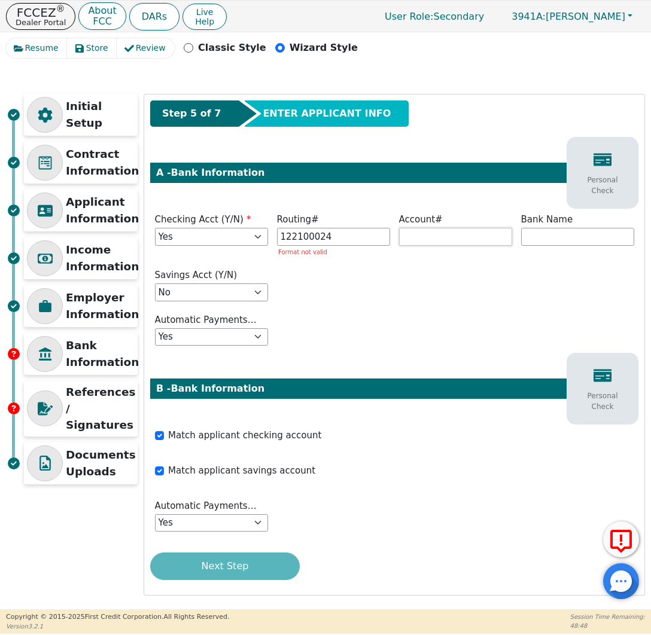
type input "*********"
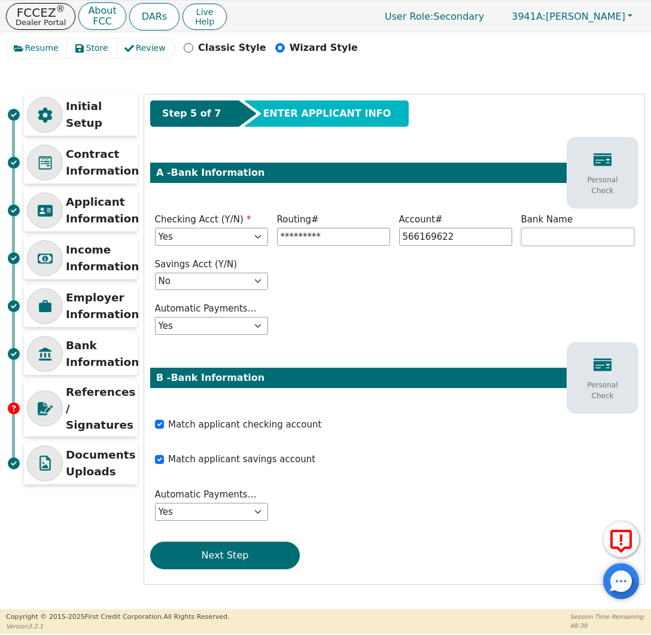
type input "*********"
type input "chase"
click at [249, 550] on button "Next Step" at bounding box center [225, 556] width 150 height 28
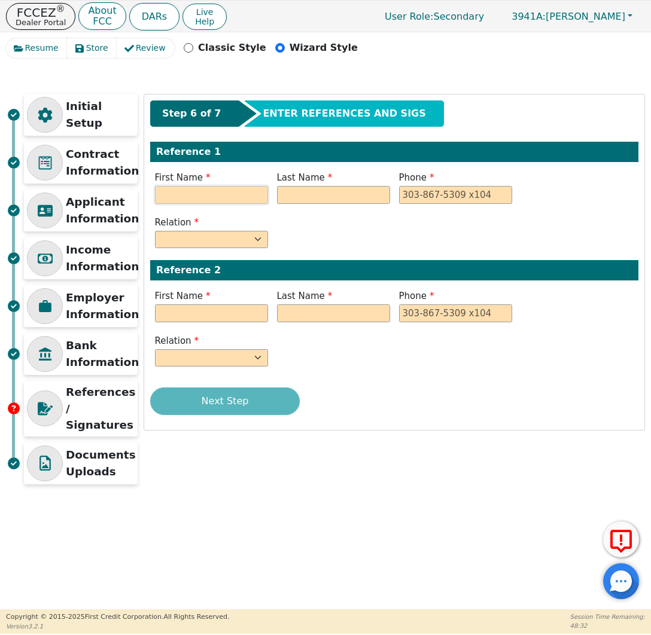
click at [230, 194] on input "text" at bounding box center [211, 195] width 113 height 18
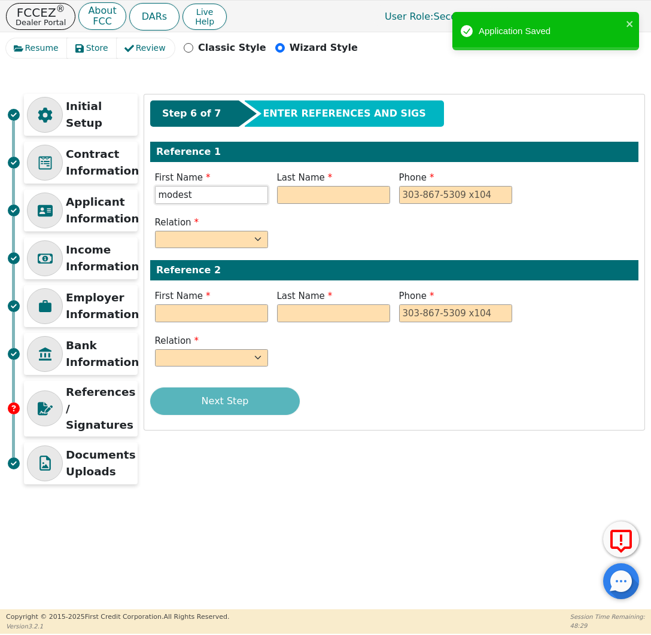
type input "modest"
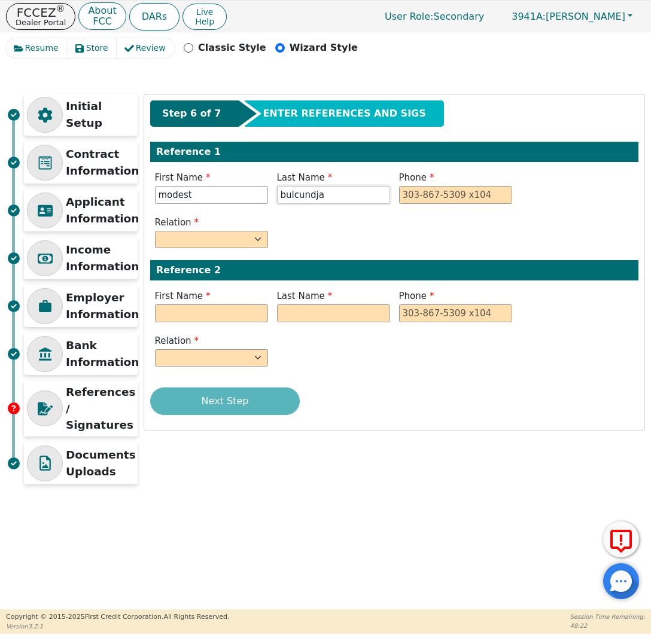
type input "bulcundja"
type input "602-446-0401"
click at [172, 236] on select "FATHER MOTHER SISTER BROTHER DAUGHTER SON CO-WORKER NEIGHBOR FRIEND COUSIN G-MO…" at bounding box center [211, 240] width 113 height 18
select select "FRIEND"
click at [209, 313] on input "text" at bounding box center [211, 314] width 113 height 18
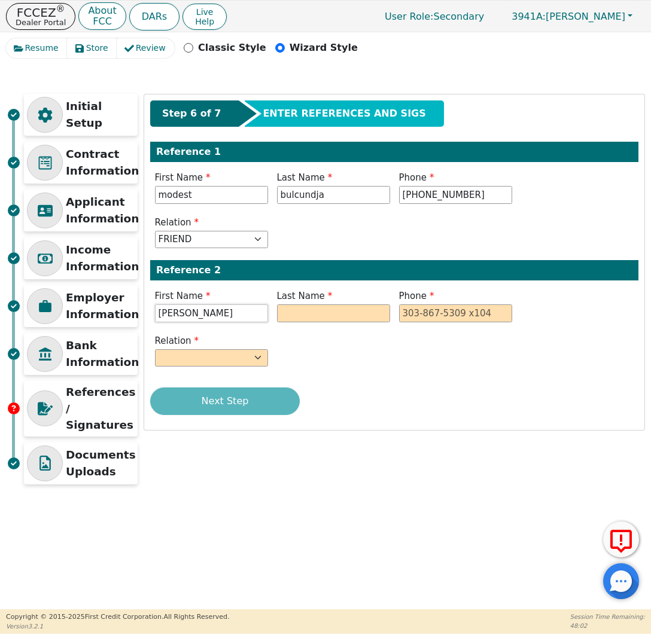
type input "sarah"
click at [314, 314] on input "bukundja" at bounding box center [333, 314] width 113 height 18
type input "bukundja"
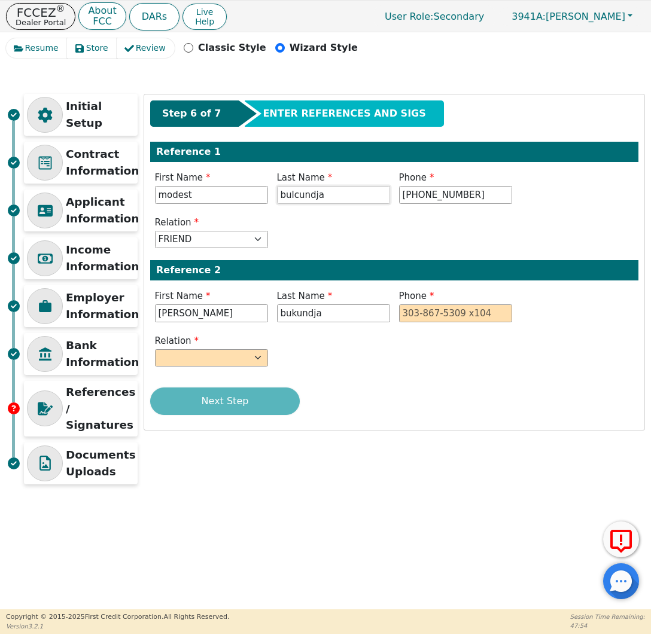
click at [347, 200] on input "bulcundja" at bounding box center [333, 195] width 113 height 18
click at [351, 197] on input "bulcundja" at bounding box center [333, 195] width 113 height 18
paste input "k"
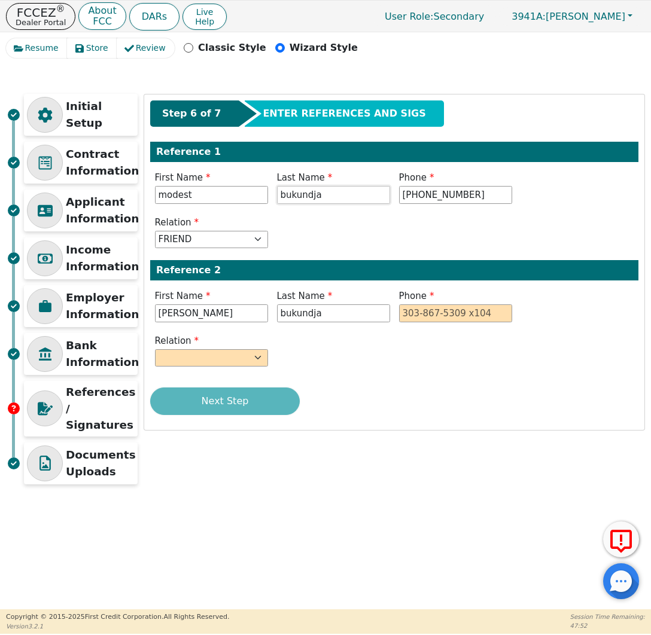
type input "bukundja"
click at [478, 316] on input "tel" at bounding box center [455, 314] width 113 height 18
click at [226, 361] on select "FATHER MOTHER SISTER BROTHER DAUGHTER SON CO-WORKER NEIGHBOR FRIEND COUSIN G-MO…" at bounding box center [211, 358] width 113 height 18
select select "FRIEND"
click at [454, 311] on input "tel" at bounding box center [455, 314] width 113 height 18
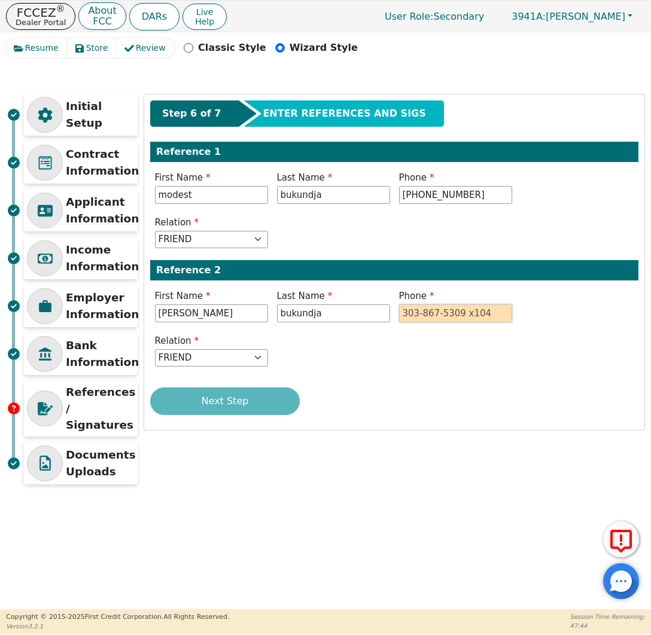
type input "2"
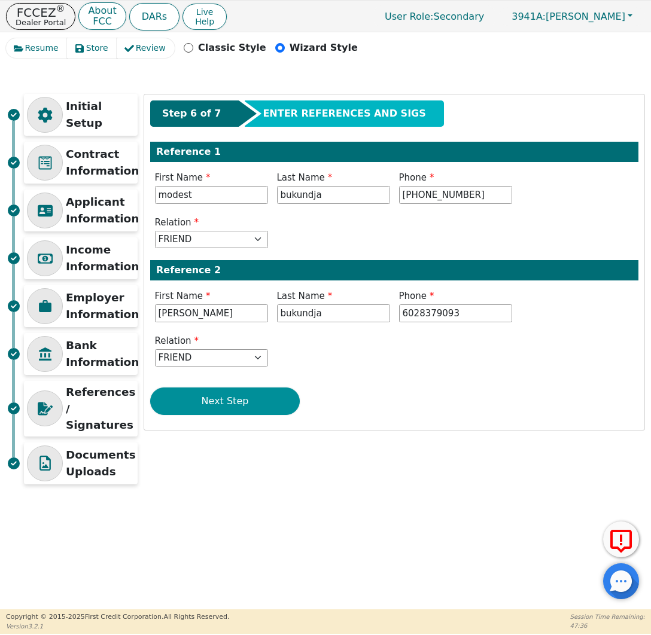
type input "602-837-9093"
click at [247, 407] on button "Next Step" at bounding box center [225, 402] width 150 height 28
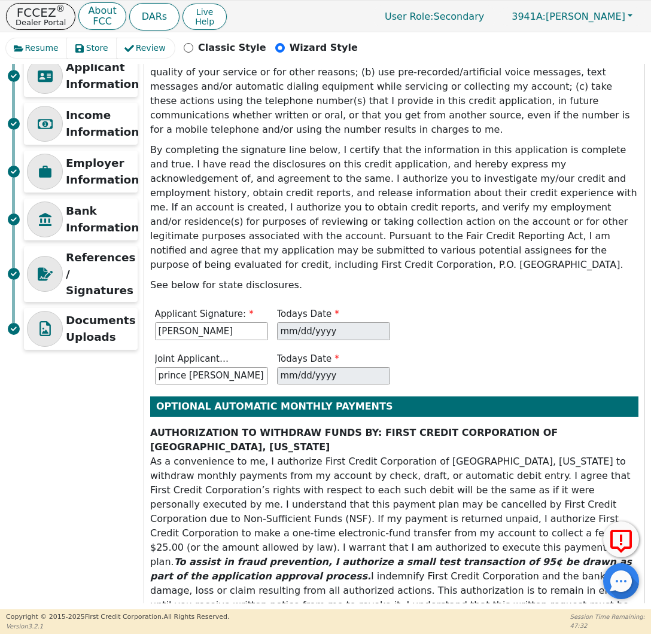
scroll to position [280, 0]
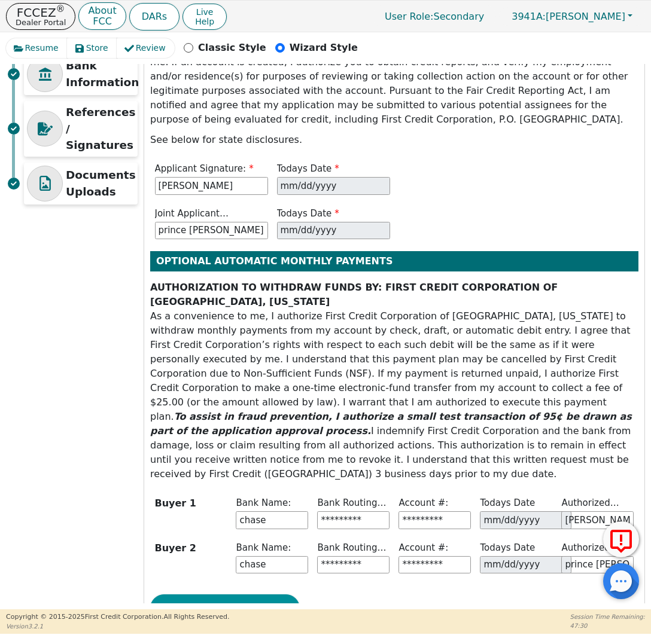
click at [262, 595] on button "Next Step" at bounding box center [225, 609] width 150 height 28
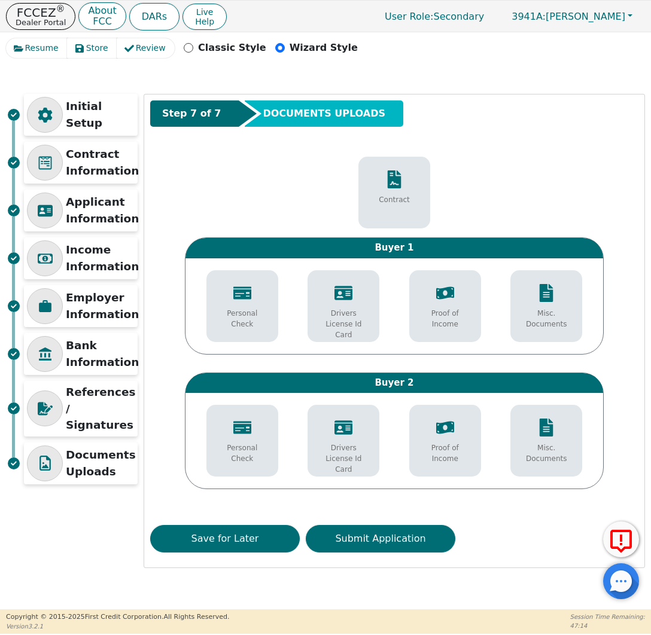
click at [345, 312] on p "Drivers License Id Card" at bounding box center [343, 324] width 54 height 32
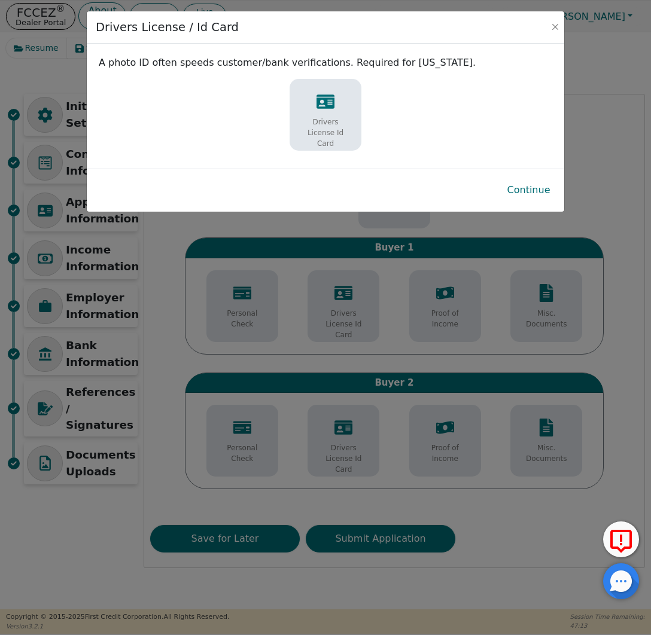
click at [330, 114] on div "Drivers License Id Card" at bounding box center [326, 121] width 66 height 68
click at [329, 120] on p "Drivers License Id Card" at bounding box center [326, 133] width 54 height 32
click at [328, 117] on p "Drivers License Id Card" at bounding box center [326, 133] width 54 height 32
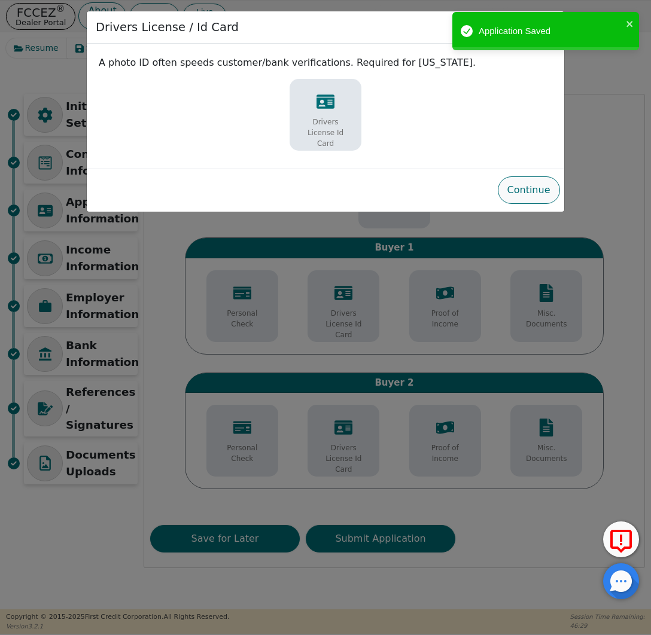
click at [543, 200] on button "Continue" at bounding box center [529, 190] width 62 height 28
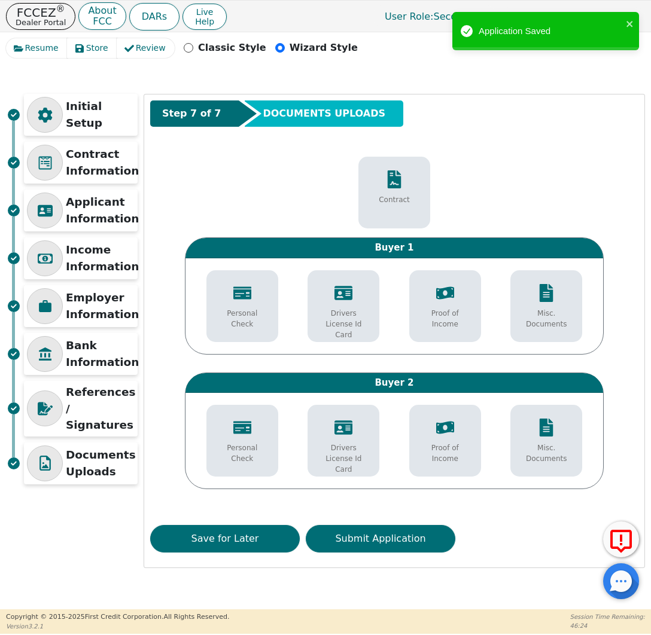
click at [346, 304] on div "Drivers License Id Card" at bounding box center [344, 312] width 66 height 68
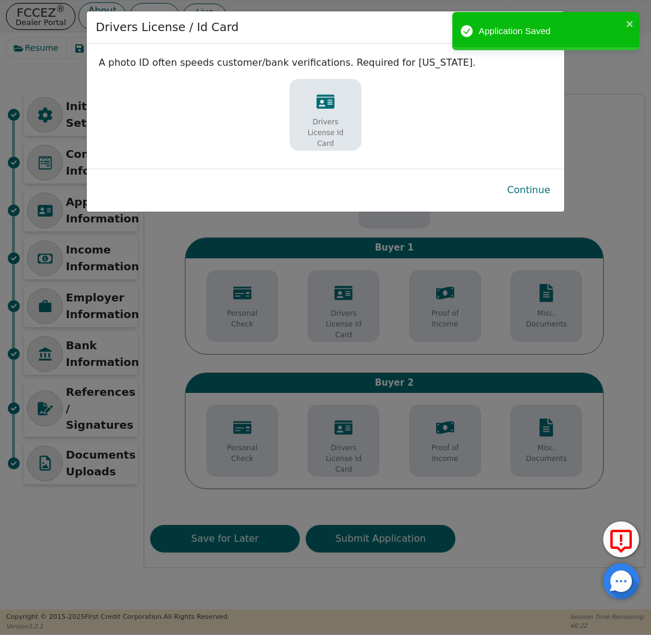
click at [326, 124] on p "Drivers License Id Card" at bounding box center [326, 133] width 54 height 32
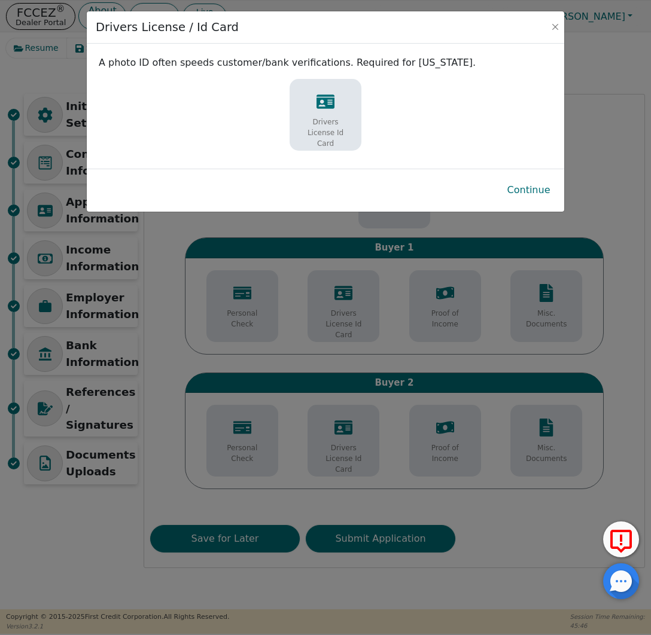
click at [341, 127] on p "Drivers License Id Card" at bounding box center [326, 133] width 54 height 32
click at [555, 24] on button "Close" at bounding box center [555, 27] width 12 height 12
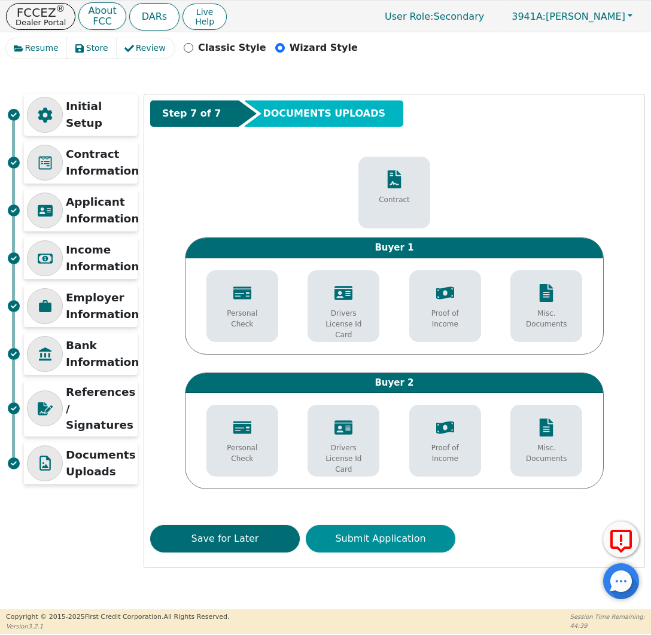
click at [433, 544] on button "Submit Application" at bounding box center [381, 539] width 150 height 28
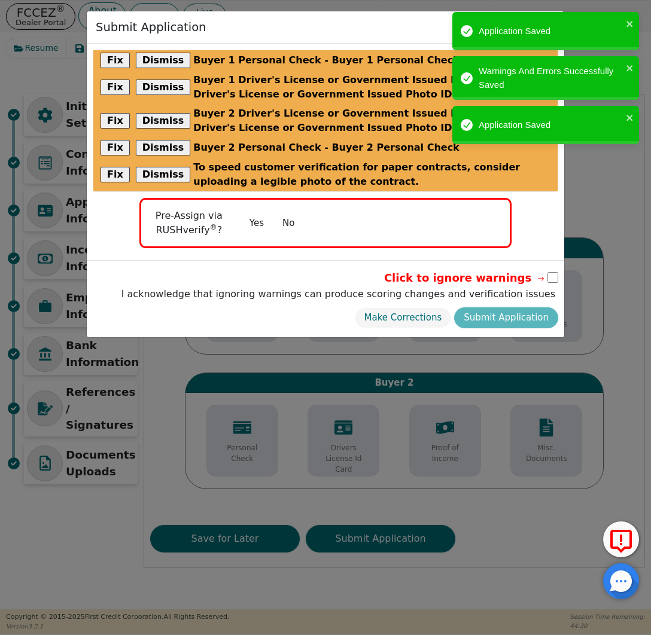
click at [553, 280] on input "checkbox" at bounding box center [552, 277] width 11 height 11
checkbox input "true"
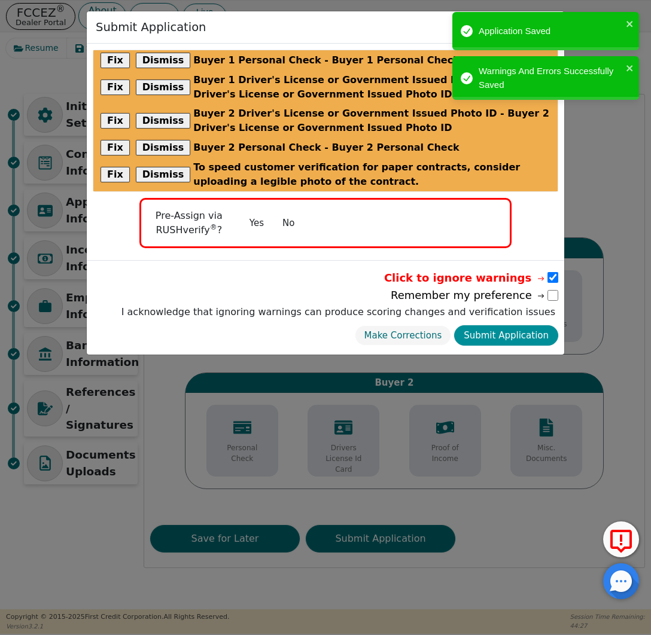
click at [539, 334] on button "Submit Application" at bounding box center [506, 335] width 104 height 21
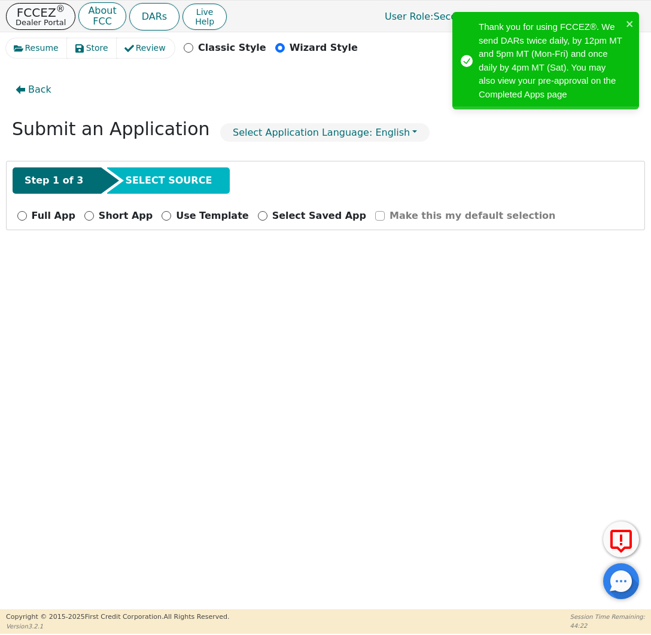
click at [39, 17] on p "FCCEZ ®" at bounding box center [41, 13] width 50 height 12
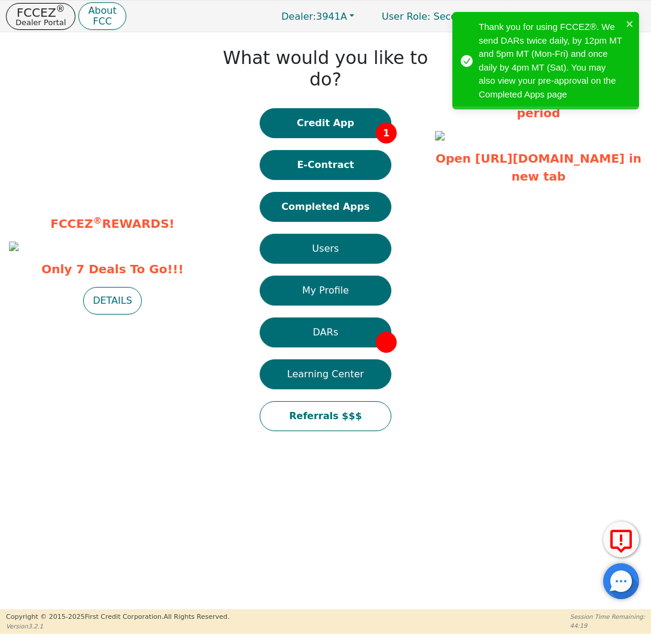
click at [341, 151] on button "E-Contract" at bounding box center [326, 165] width 132 height 30
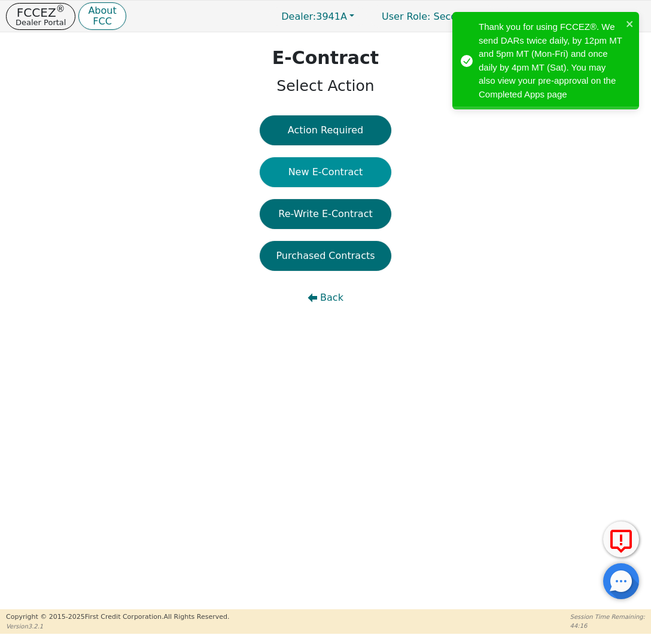
click at [355, 173] on button "New E-Contract" at bounding box center [326, 172] width 132 height 30
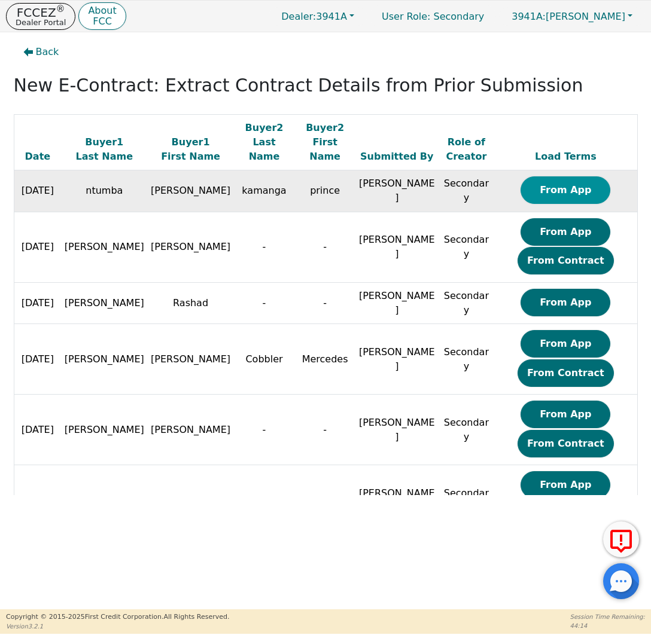
click at [532, 176] on button "From App" at bounding box center [566, 190] width 90 height 28
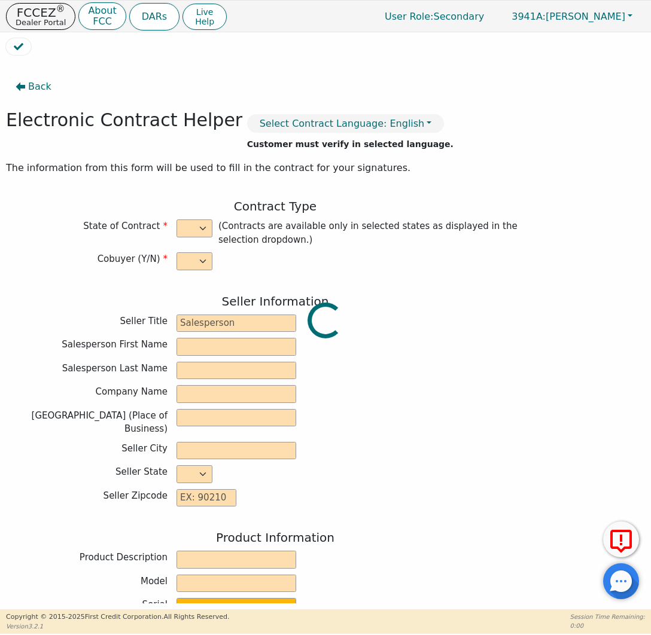
select select "y"
type input "Distributor"
type input "Savannah"
type input "Brock"
type input "SOUTH MOUNTAIN DBA AZ DIST"
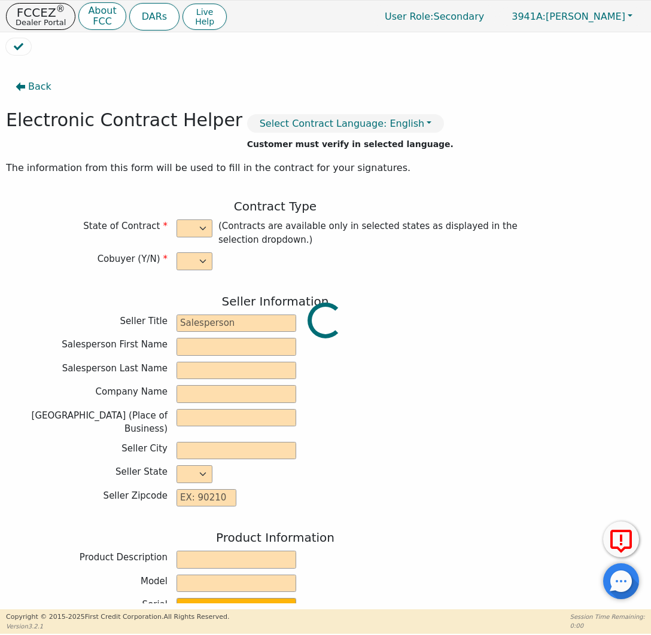
type input "125 W GEMINI DR SUITE E-2"
type input "TEMPE"
select select "AZ"
type input "85283"
type input "nathalie"
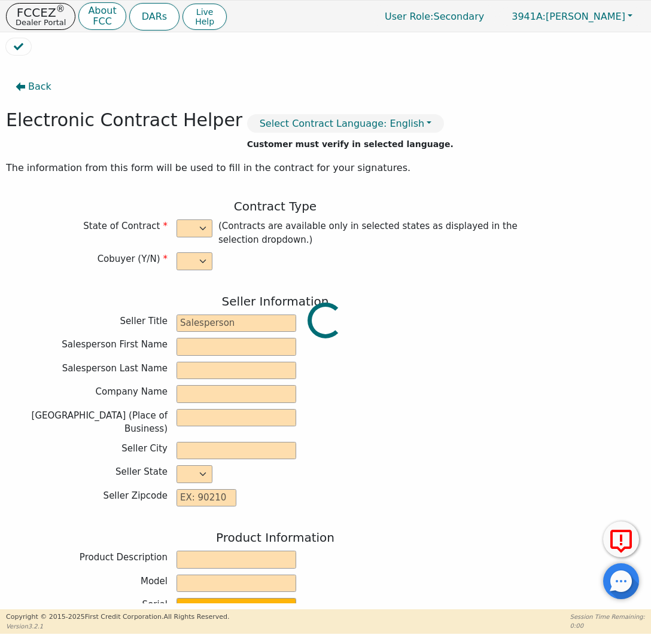
type input "ntumba"
type input "nathalientumba55@gmail.com"
type input "prince"
type input "kamanga"
type input "princekamanga10@gmail.com"
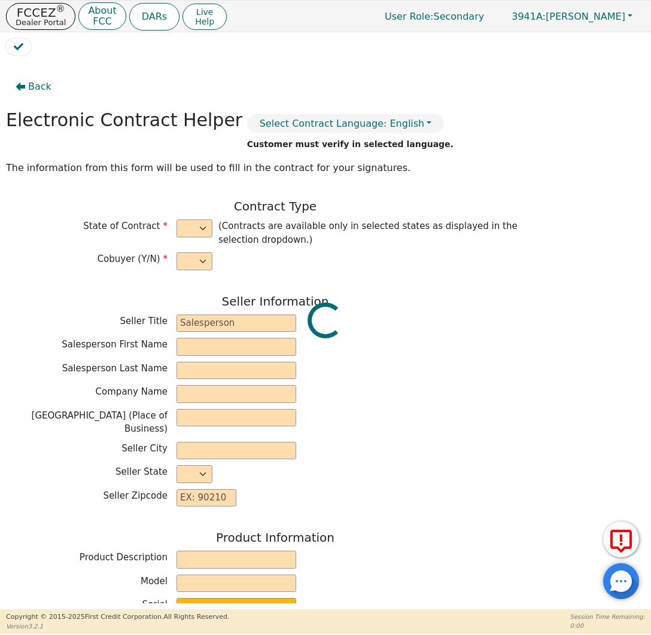
type input "16070 w gelding dr"
type input "surprise"
select select "AZ"
type input "85379"
type input "2025-08-20"
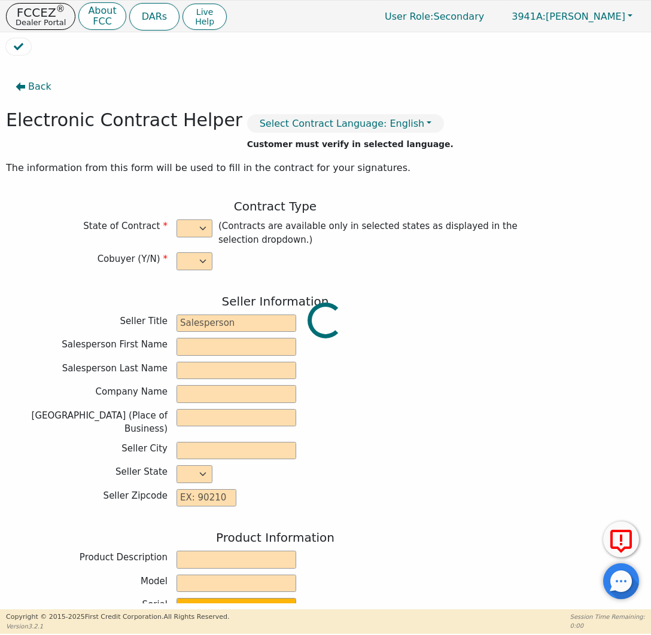
type input "21.98"
type input "2025-09-20"
type input "36"
type input "0"
type input "3775.00"
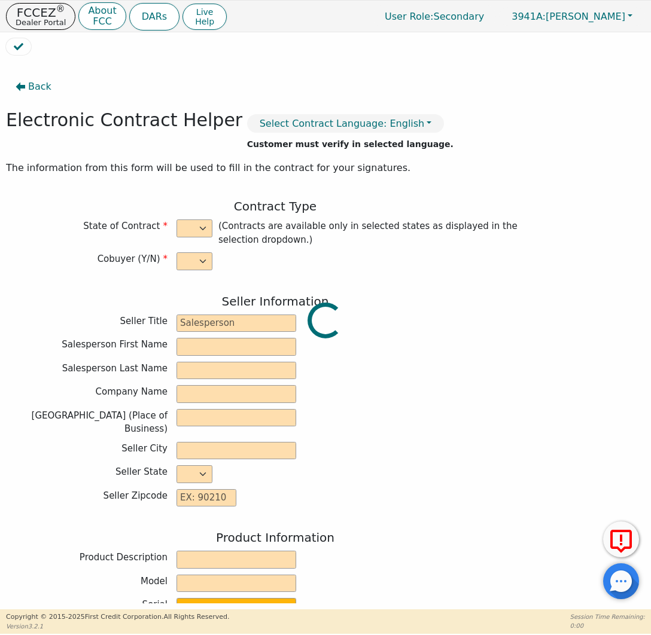
type input "0.00"
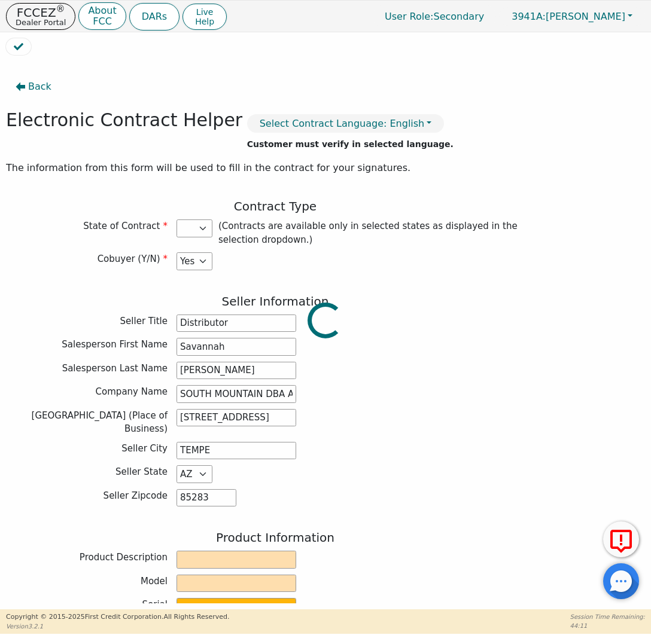
type input "3775.00"
select select "AZ"
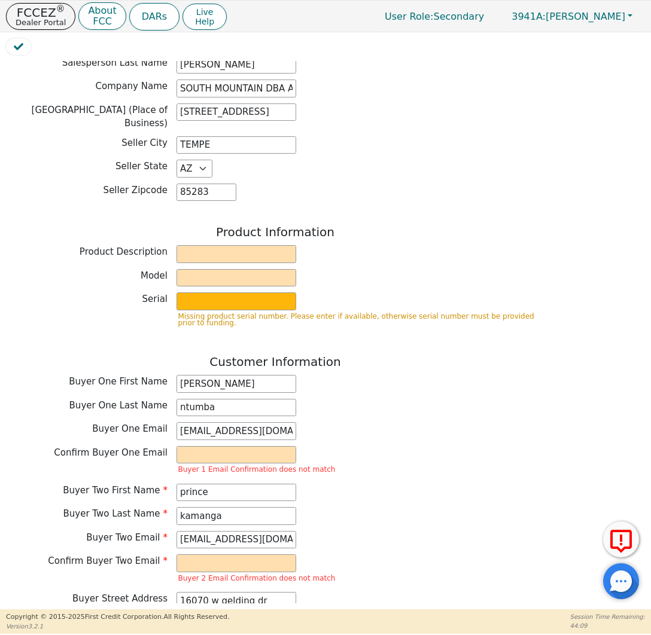
scroll to position [307, 0]
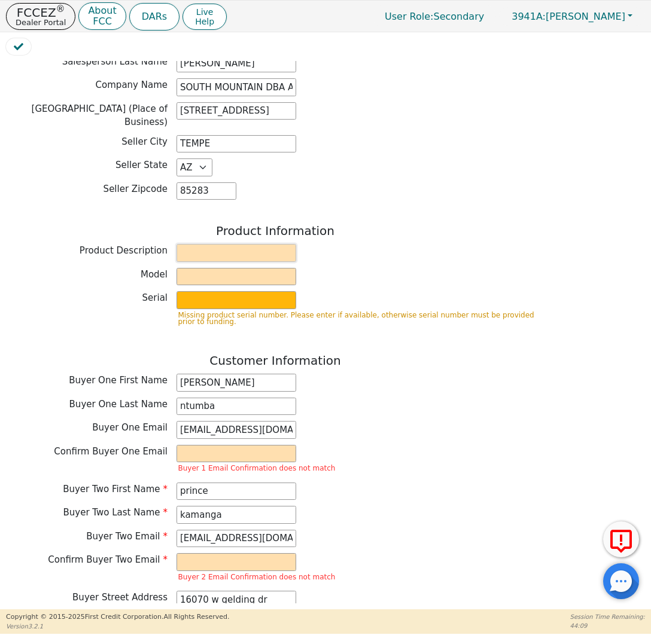
click at [231, 244] on input "text" at bounding box center [236, 253] width 120 height 18
type input "rainbow"
type input "srx"
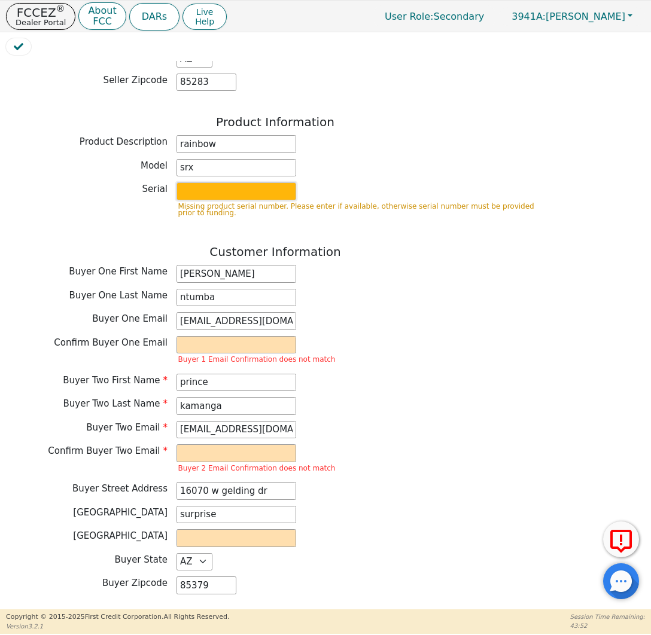
scroll to position [427, 0]
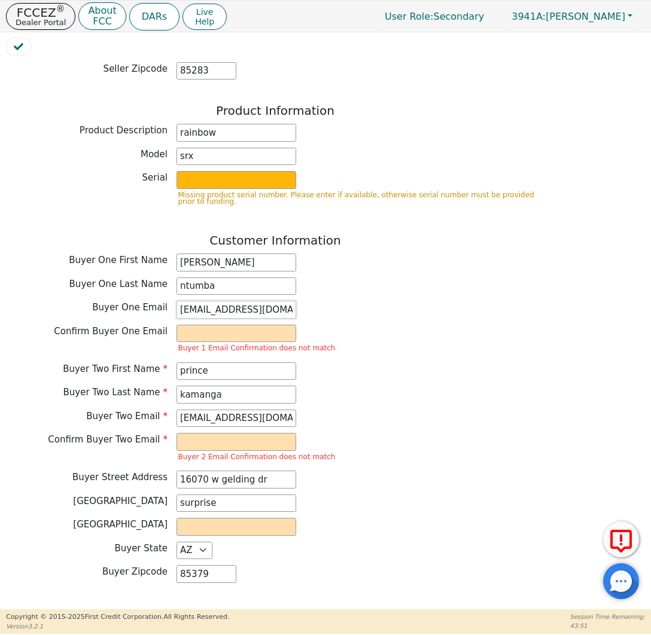
click at [217, 301] on input "nathalientumba55@gmail.com" at bounding box center [236, 310] width 120 height 18
click at [225, 325] on input "email" at bounding box center [236, 334] width 120 height 18
paste input "nathalientumba55@gmail.com"
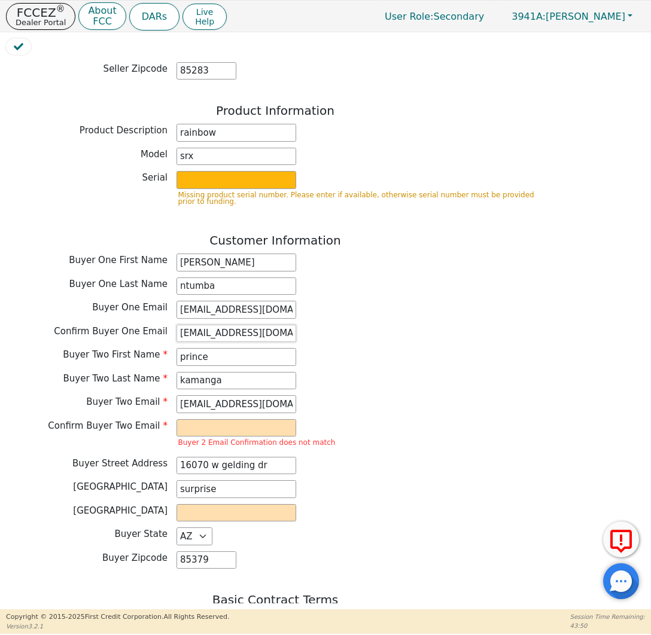
scroll to position [0, 11]
type input "nathalientumba55@gmail.com"
click at [252, 400] on input "princekamanga10@gmail.com" at bounding box center [236, 404] width 120 height 18
click at [252, 399] on input "princekamanga10@gmail.com" at bounding box center [236, 404] width 120 height 18
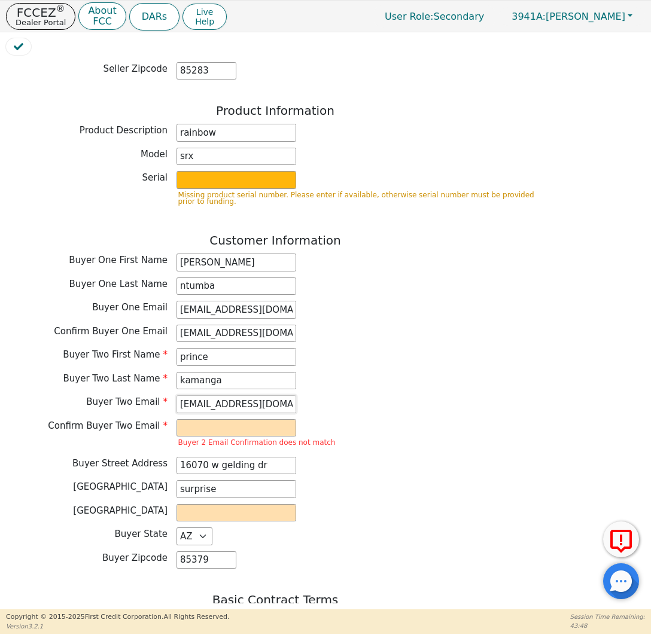
click at [252, 399] on input "princekamanga10@gmail.com" at bounding box center [236, 404] width 120 height 18
click at [244, 419] on input "email" at bounding box center [236, 428] width 120 height 18
paste input "princekamanga10@gmail.com"
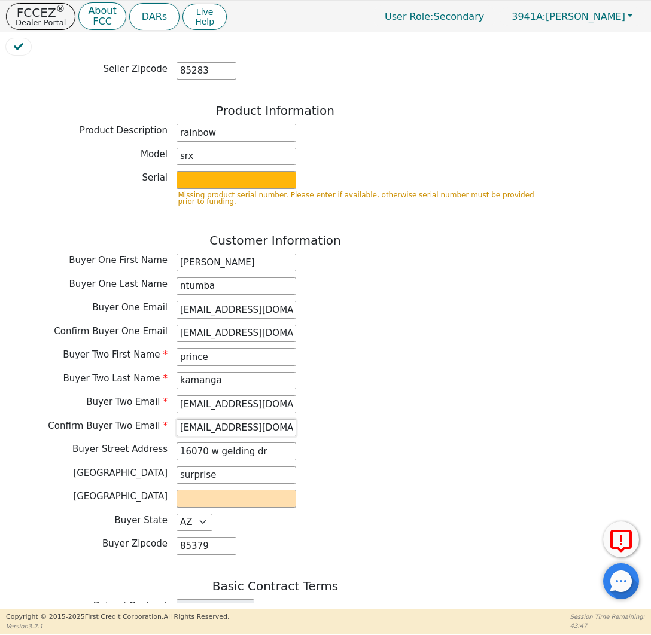
scroll to position [0, 10]
type input "princekamanga10@gmail.com"
click at [229, 491] on input "text" at bounding box center [236, 499] width 120 height 18
type input "MARICOPA"
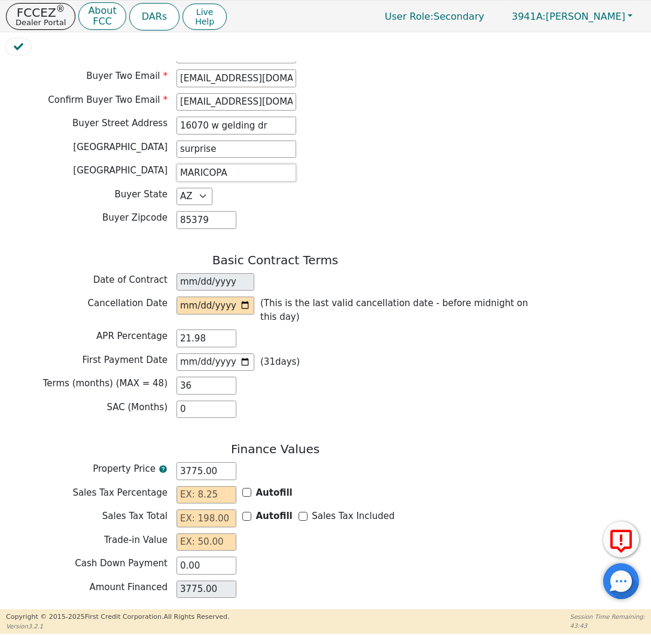
scroll to position [760, 0]
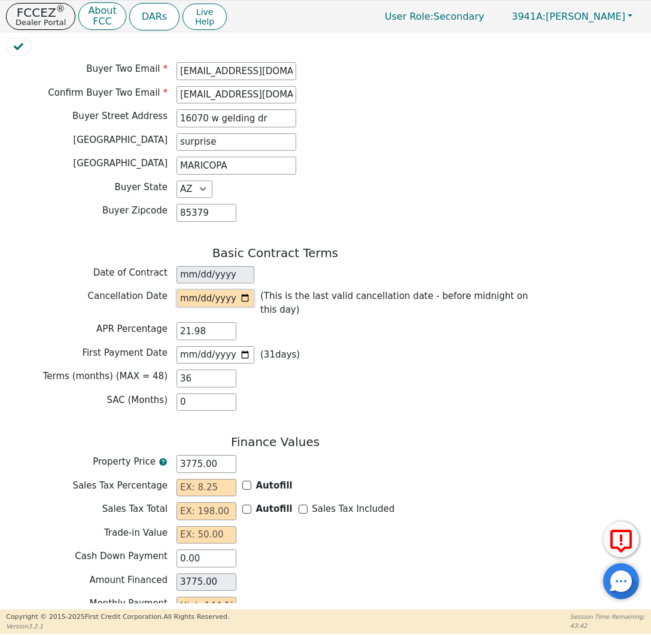
click at [245, 290] on input "date" at bounding box center [215, 299] width 78 height 18
type input "2025-08-23"
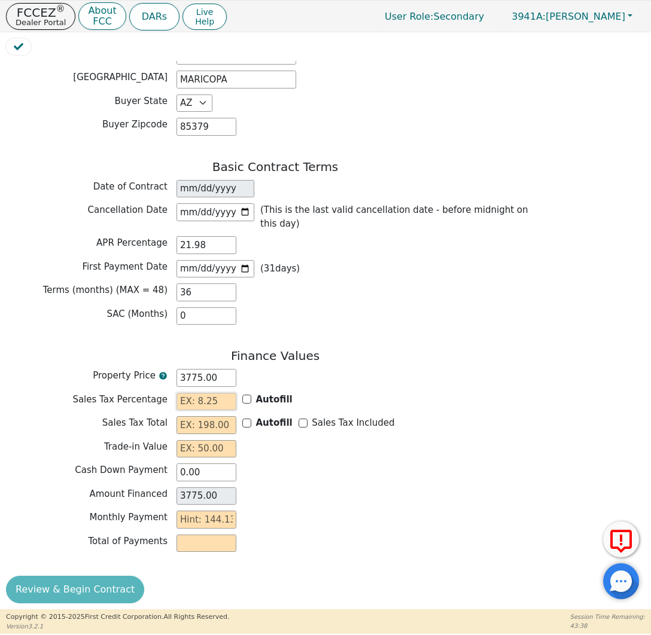
click at [212, 393] on input "text" at bounding box center [206, 402] width 60 height 18
type input "8.60"
click at [219, 417] on input "text" at bounding box center [206, 425] width 60 height 18
click at [248, 419] on input "Autofill" at bounding box center [246, 423] width 9 height 9
checkbox input "true"
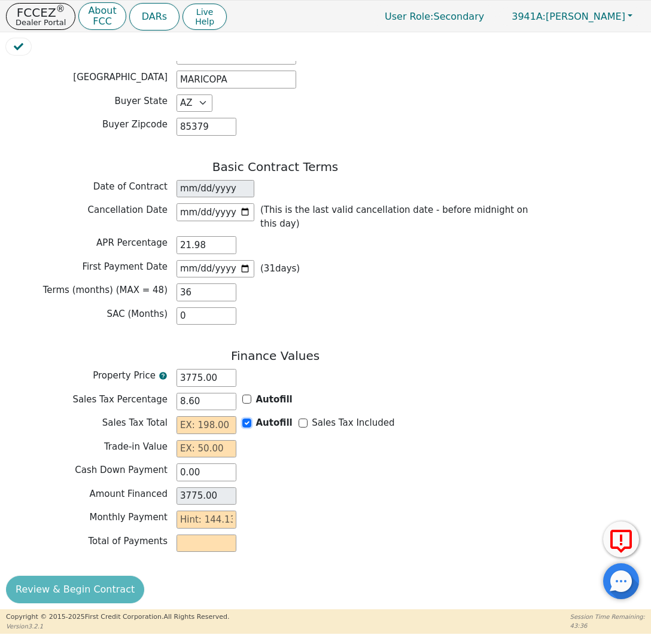
type input "324.65"
type input "4099.65"
click at [205, 440] on input "text" at bounding box center [206, 449] width 60 height 18
type input "0.00"
click at [206, 516] on input "text" at bounding box center [206, 520] width 60 height 18
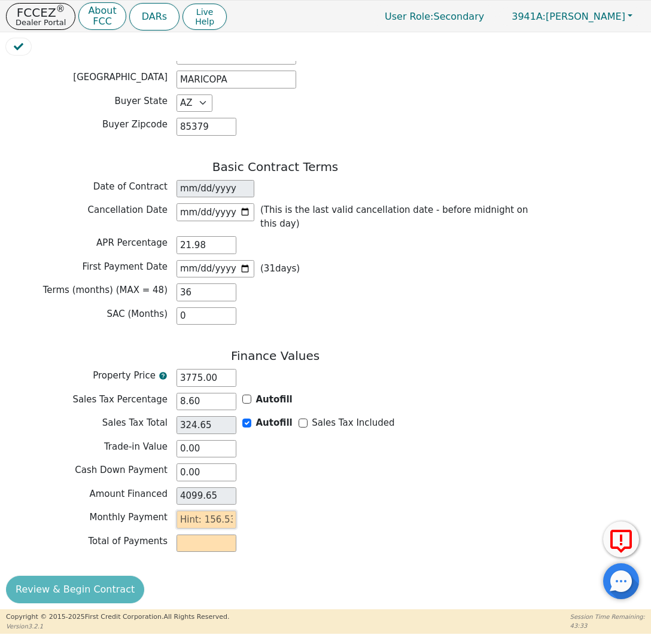
type input "156.53"
type input "5635.08"
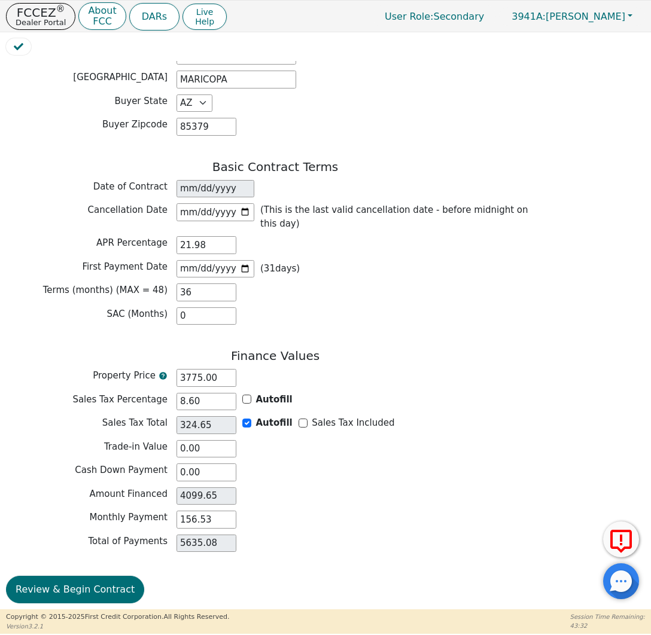
click at [375, 468] on div "Cash Down Payment 0.00" at bounding box center [275, 473] width 538 height 18
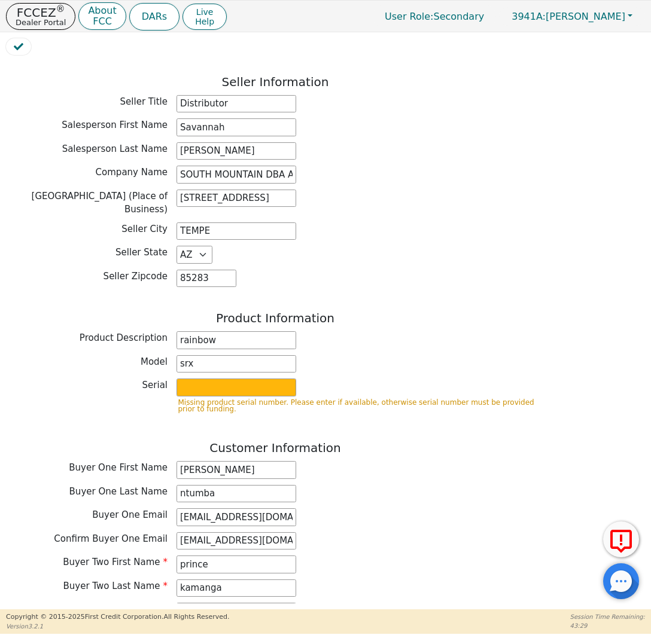
scroll to position [214, 0]
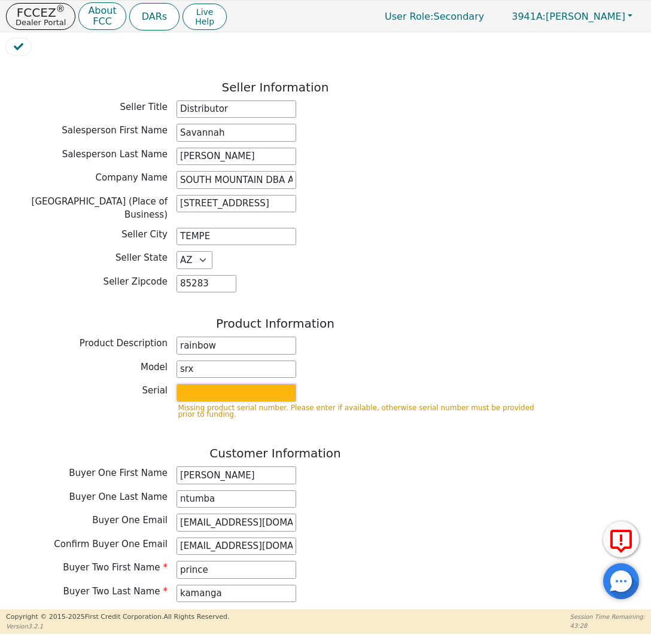
click at [275, 387] on input "text" at bounding box center [236, 393] width 120 height 18
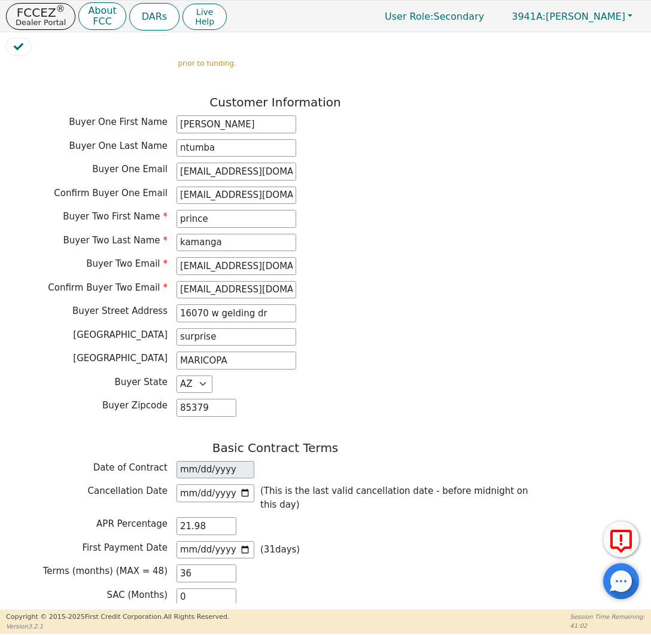
scroll to position [458, 0]
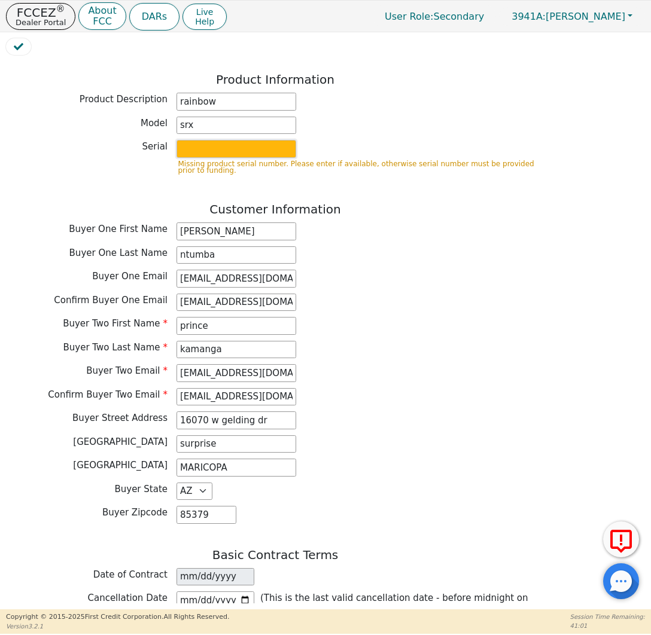
click at [221, 140] on input "text" at bounding box center [236, 149] width 120 height 18
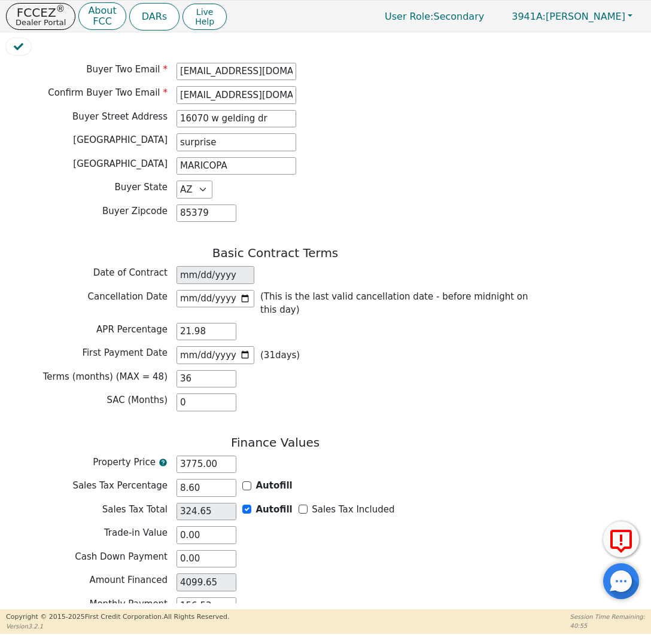
scroll to position [826, 0]
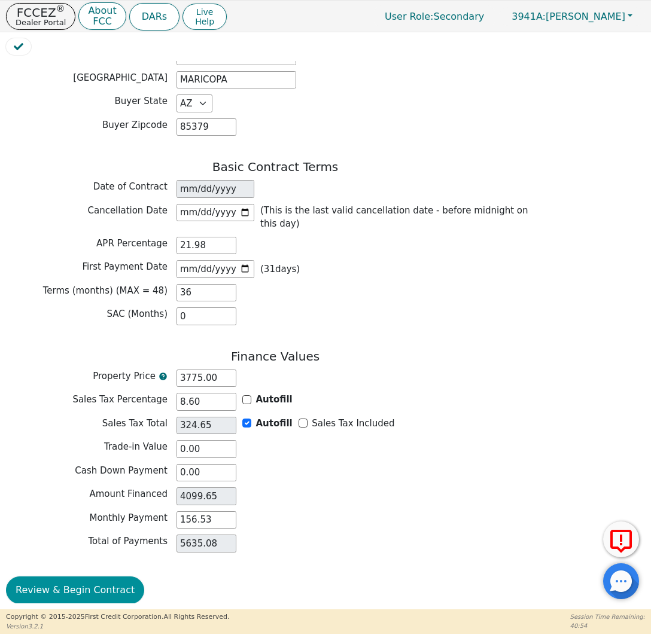
type input "22770154"
click at [63, 577] on button "Review & Begin Contract" at bounding box center [75, 591] width 138 height 28
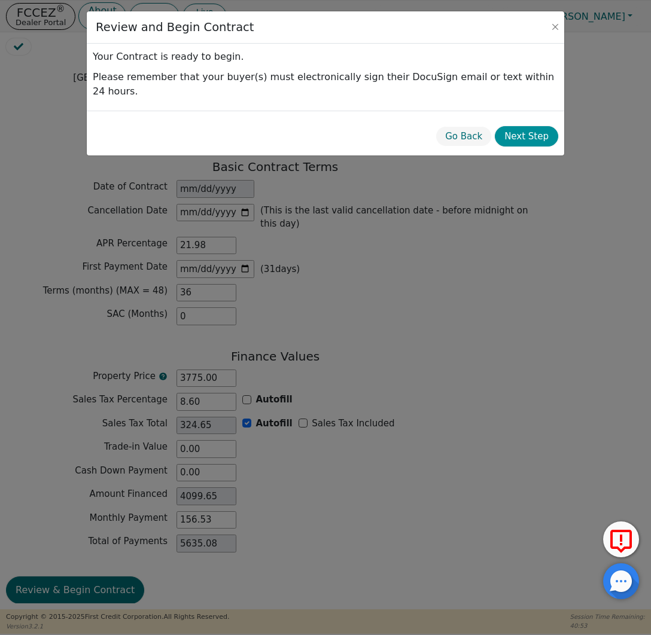
click at [531, 126] on button "Next Step" at bounding box center [526, 136] width 63 height 21
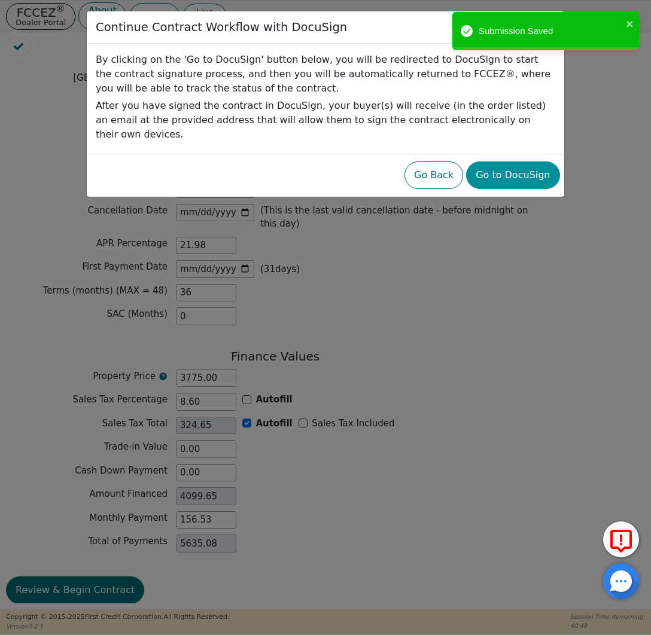
click at [519, 168] on button "Go to DocuSign" at bounding box center [512, 176] width 93 height 28
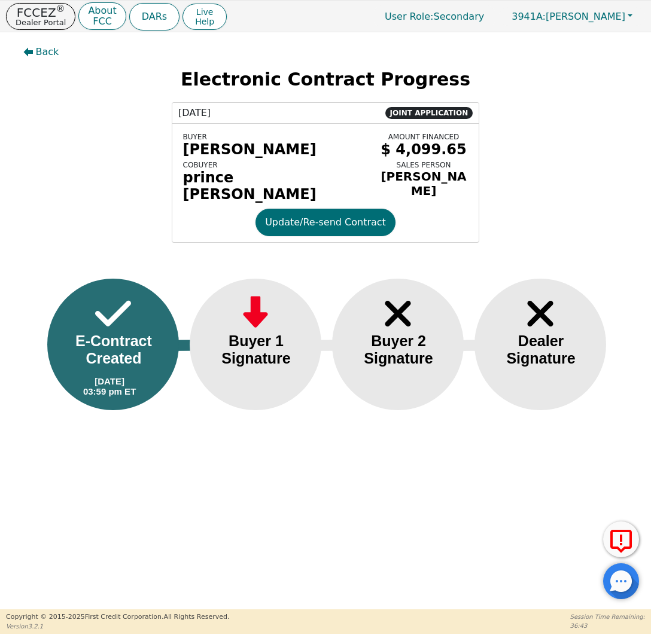
click at [46, 51] on span "Back" at bounding box center [47, 52] width 23 height 14
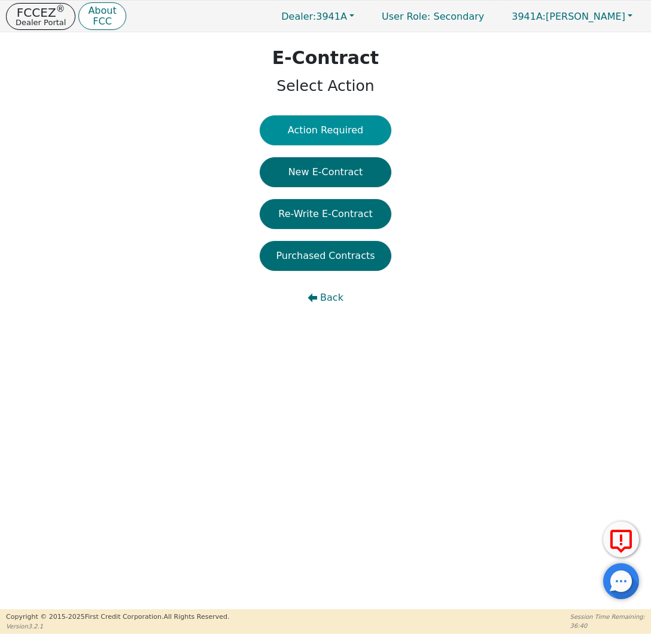
click at [316, 133] on button "Action Required" at bounding box center [326, 130] width 132 height 30
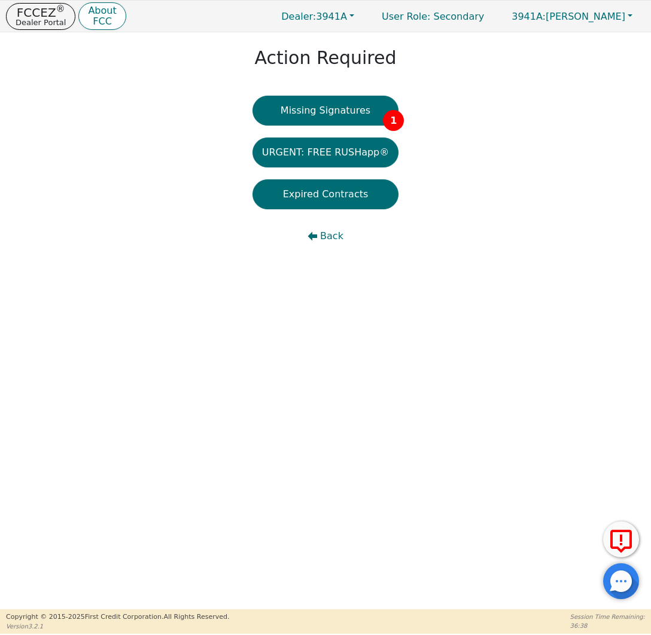
click at [347, 116] on button "Missing Signatures 1" at bounding box center [325, 111] width 147 height 30
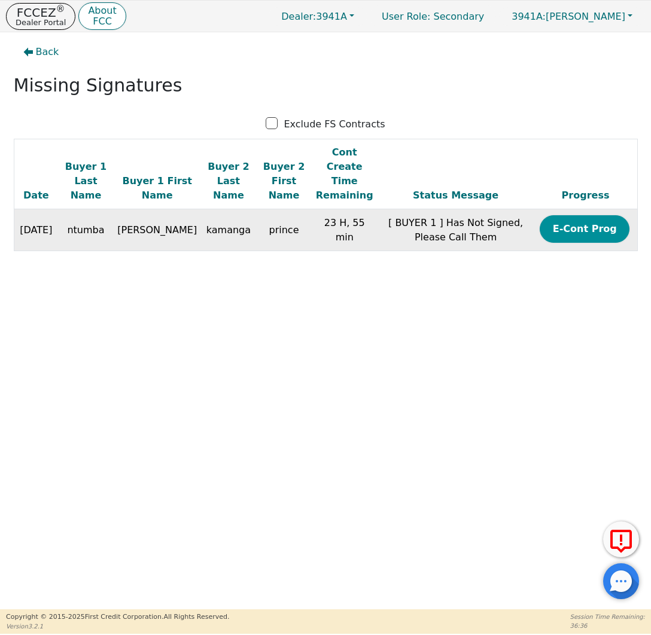
click at [552, 218] on button "E-Cont Prog" at bounding box center [585, 229] width 90 height 28
